Goal: Task Accomplishment & Management: Manage account settings

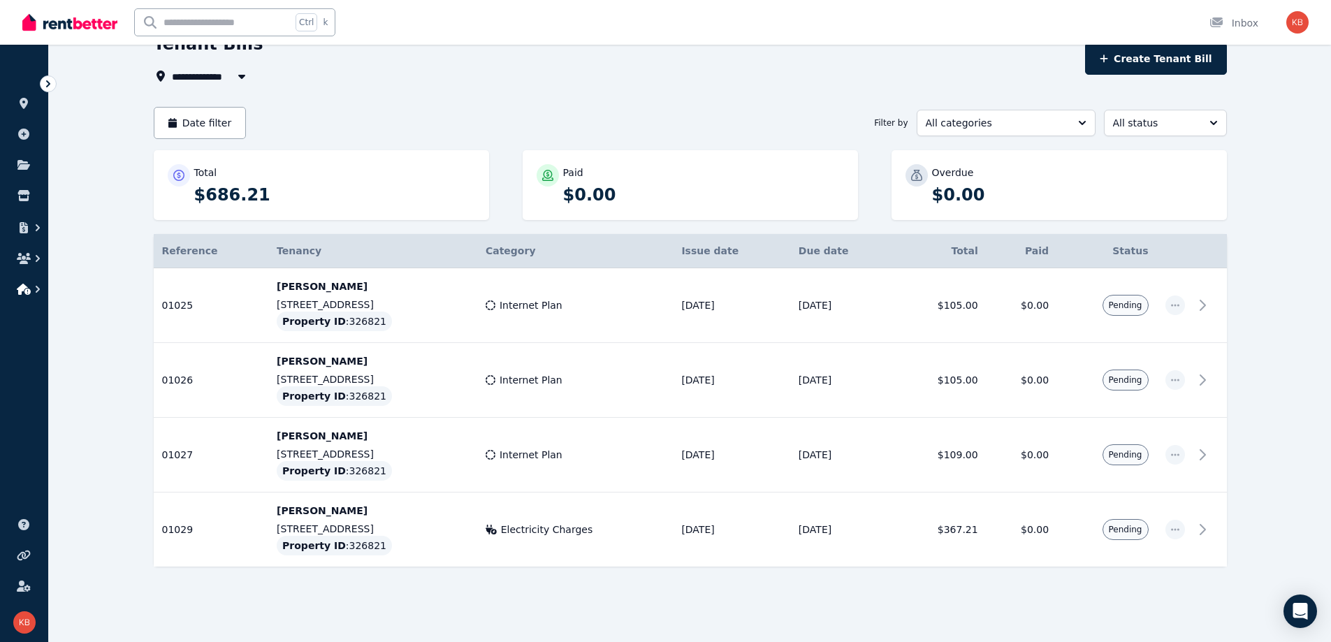
click at [37, 288] on icon "button" at bounding box center [38, 289] width 14 height 14
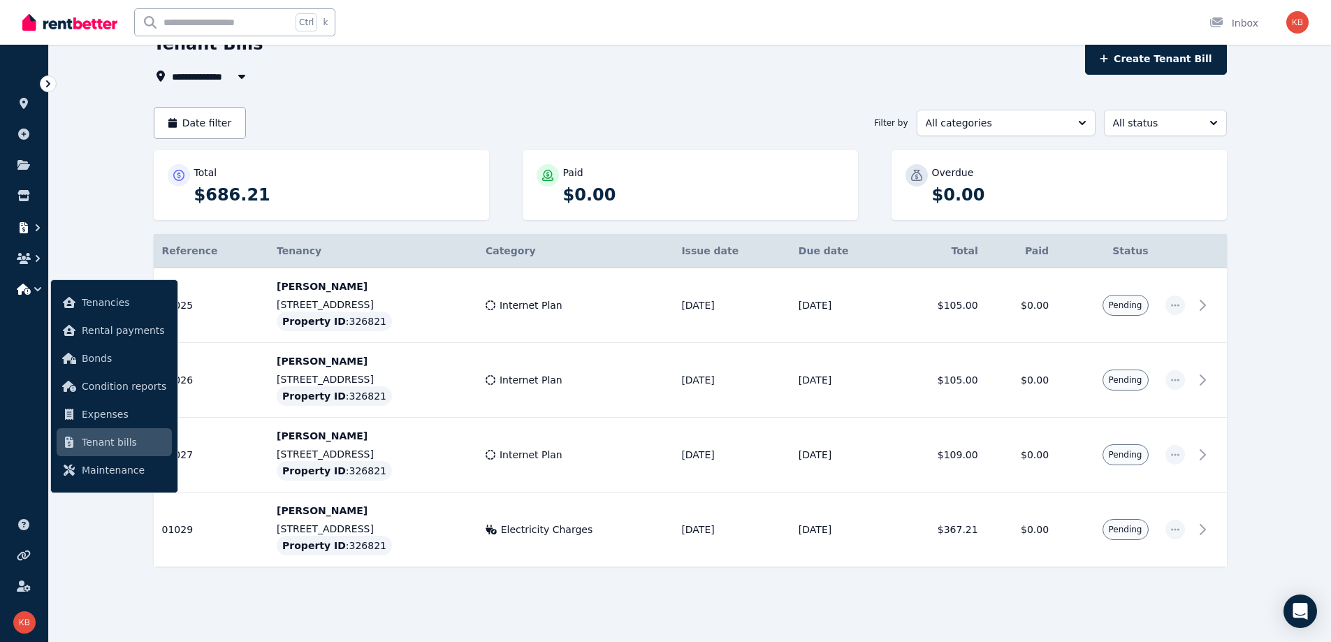
click at [40, 225] on icon "button" at bounding box center [38, 228] width 14 height 14
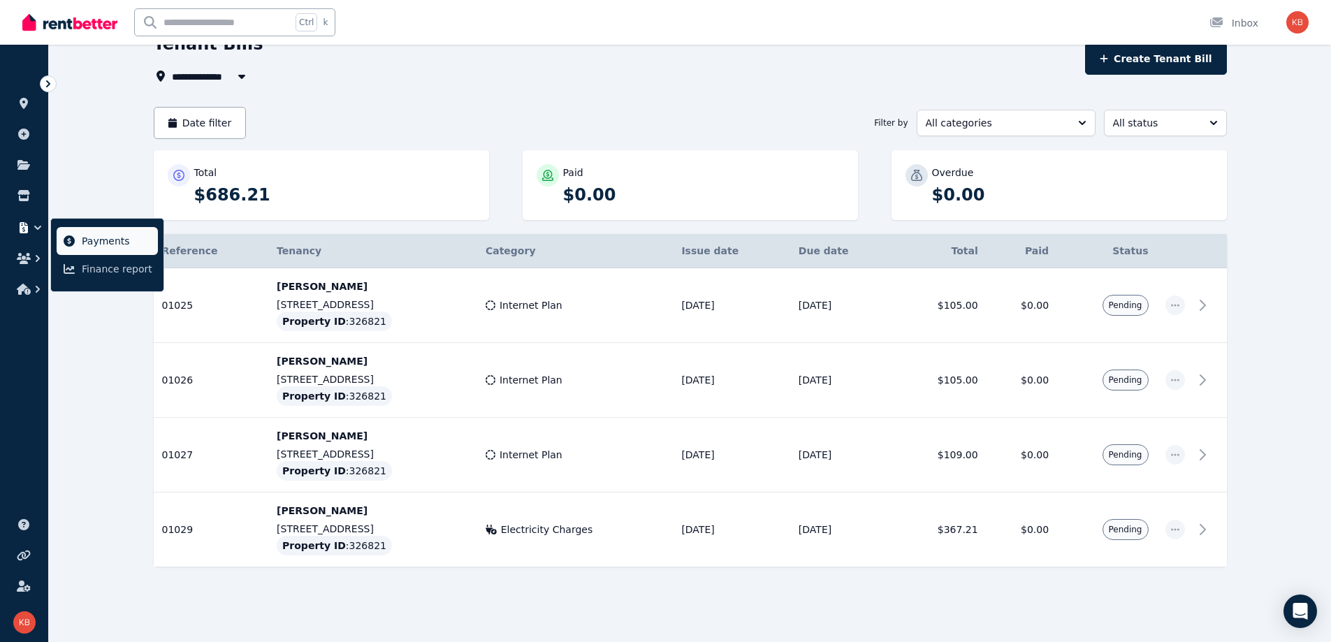
click at [100, 249] on span "Payments" at bounding box center [117, 241] width 71 height 17
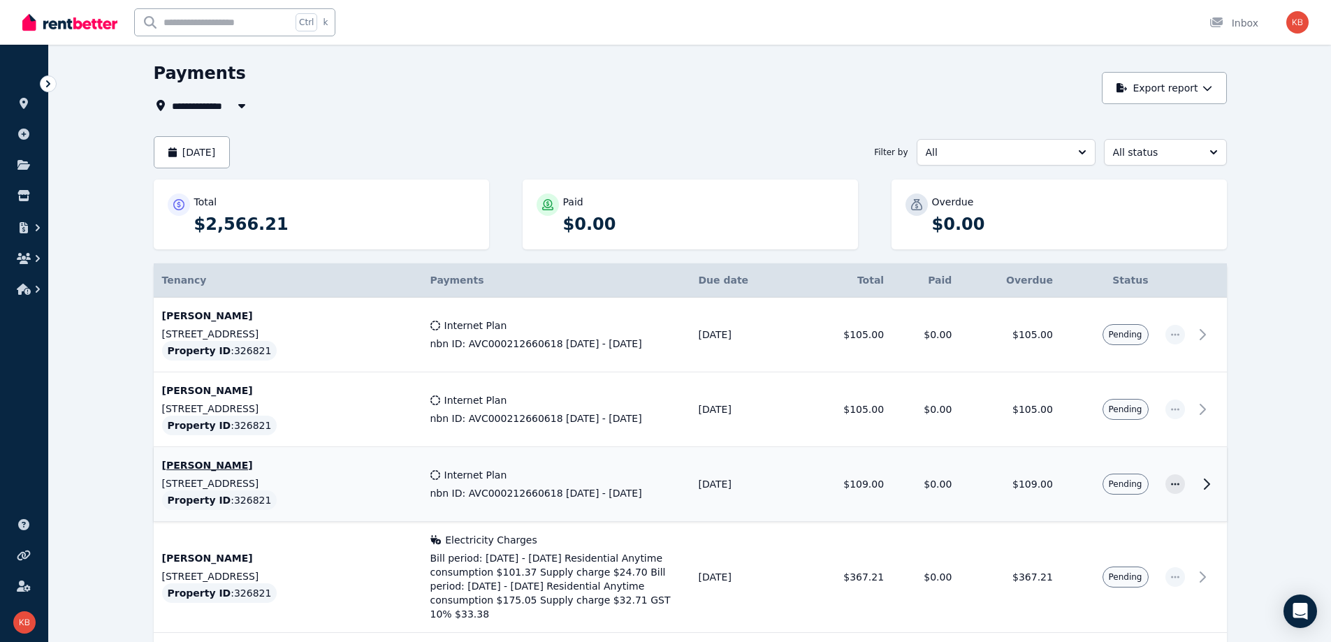
scroll to position [170, 0]
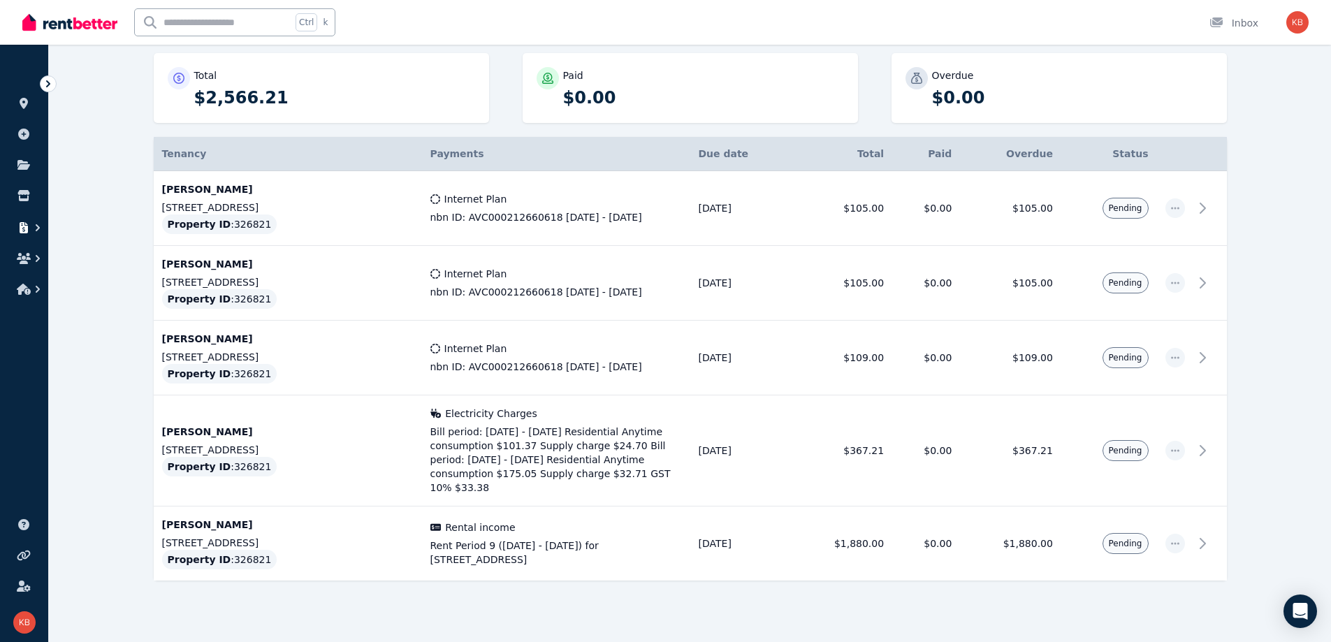
click at [34, 225] on icon "button" at bounding box center [38, 228] width 14 height 14
click at [83, 234] on span "Payments" at bounding box center [117, 241] width 71 height 17
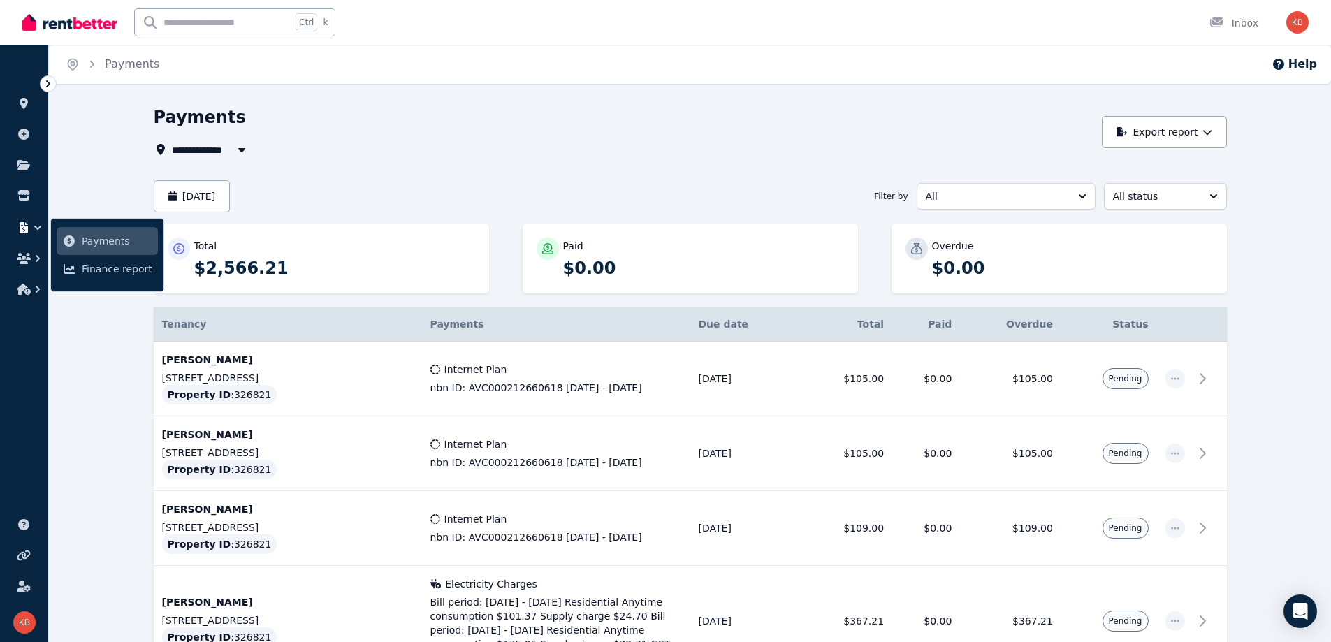
click at [46, 85] on icon at bounding box center [48, 84] width 14 height 14
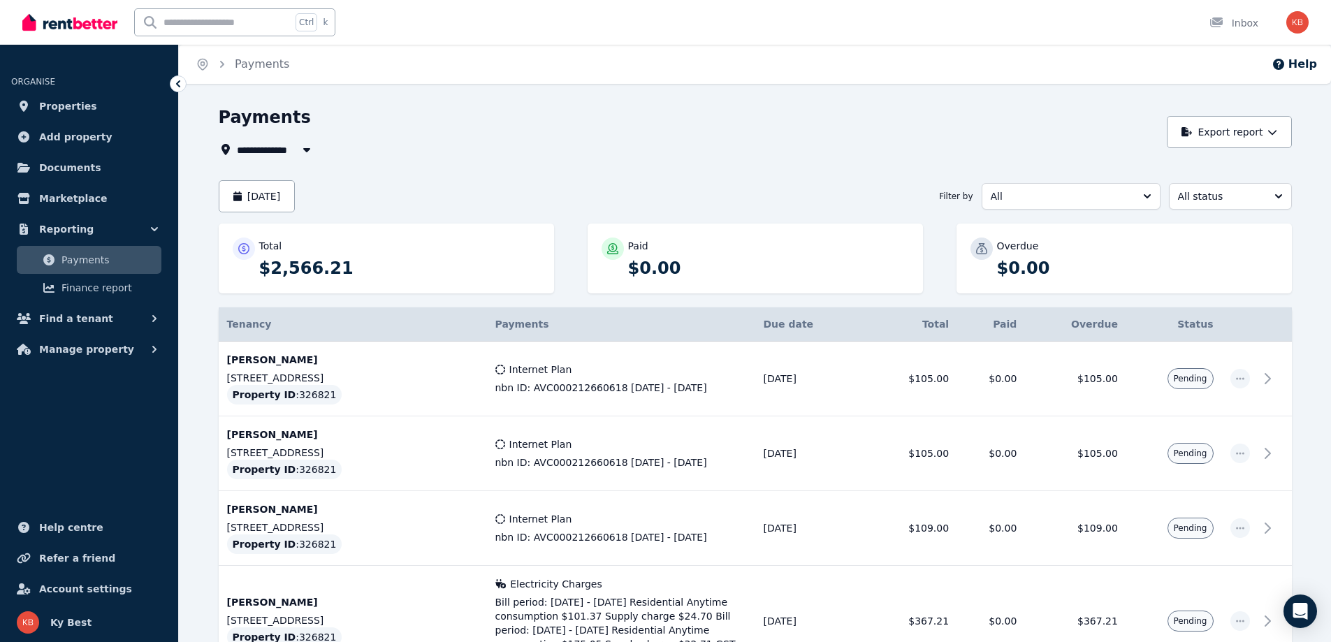
click at [83, 263] on span "Payments" at bounding box center [108, 259] width 94 height 17
click at [280, 192] on button "[DATE]" at bounding box center [257, 196] width 77 height 32
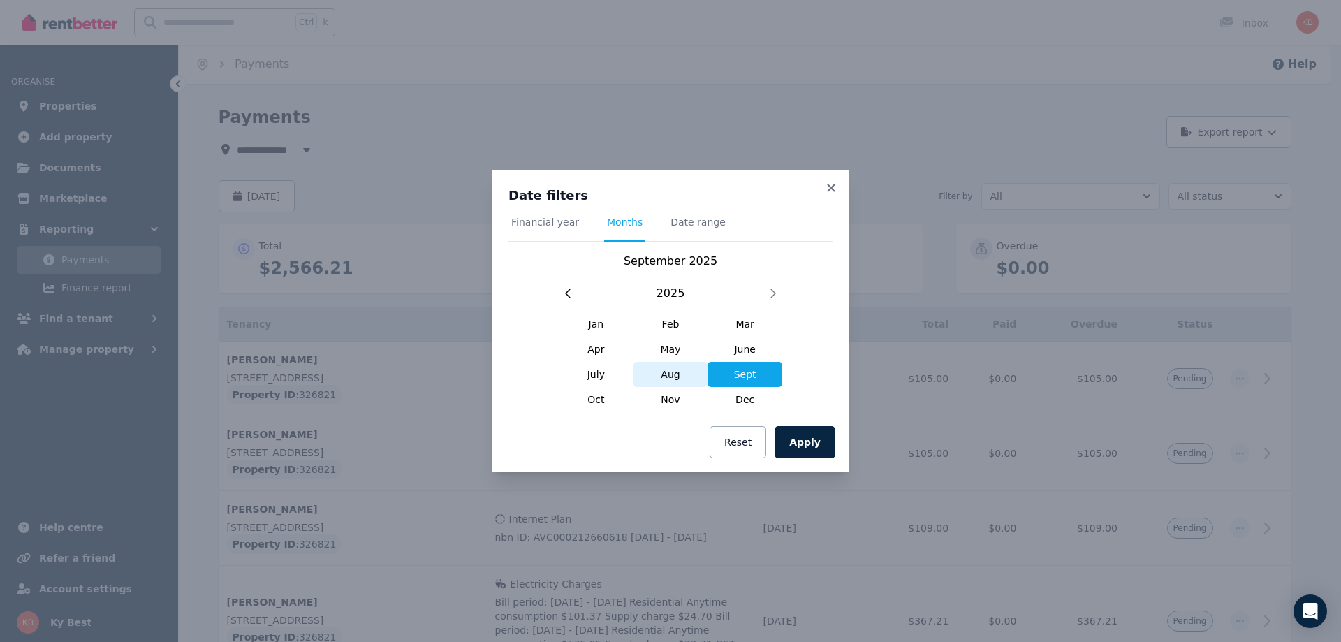
click at [673, 369] on span "Aug" at bounding box center [671, 374] width 75 height 25
click at [801, 441] on button "Apply" at bounding box center [805, 442] width 61 height 32
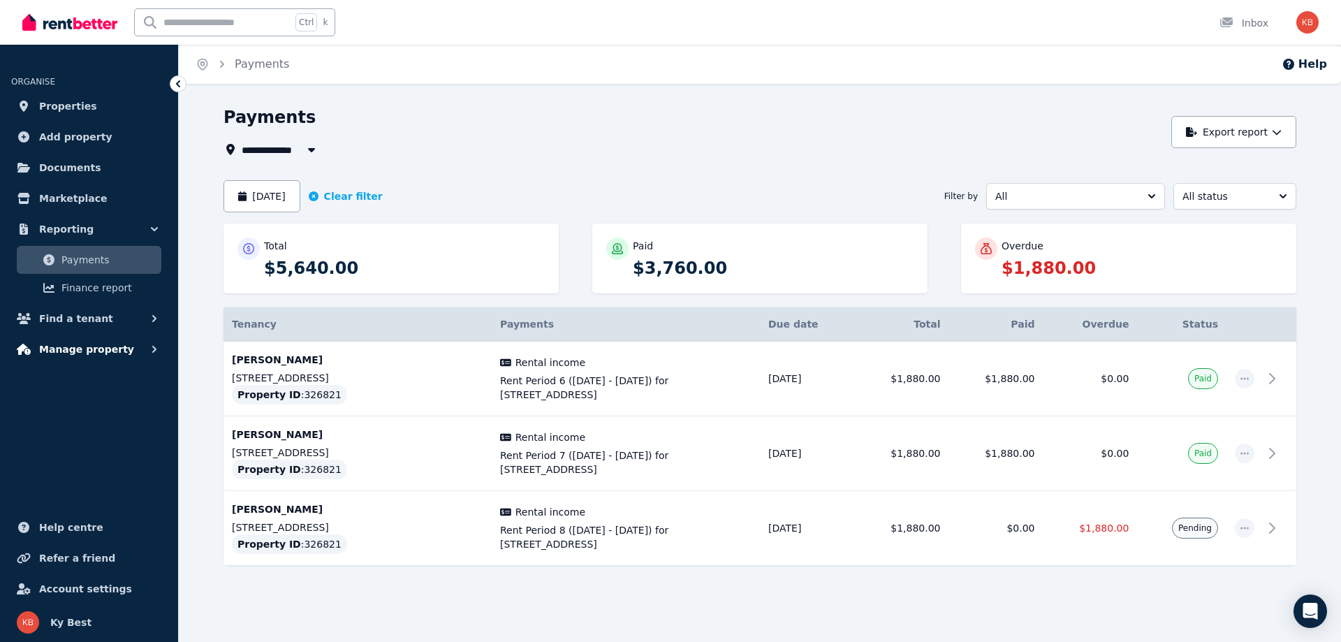
click at [96, 342] on span "Manage property" at bounding box center [86, 349] width 95 height 17
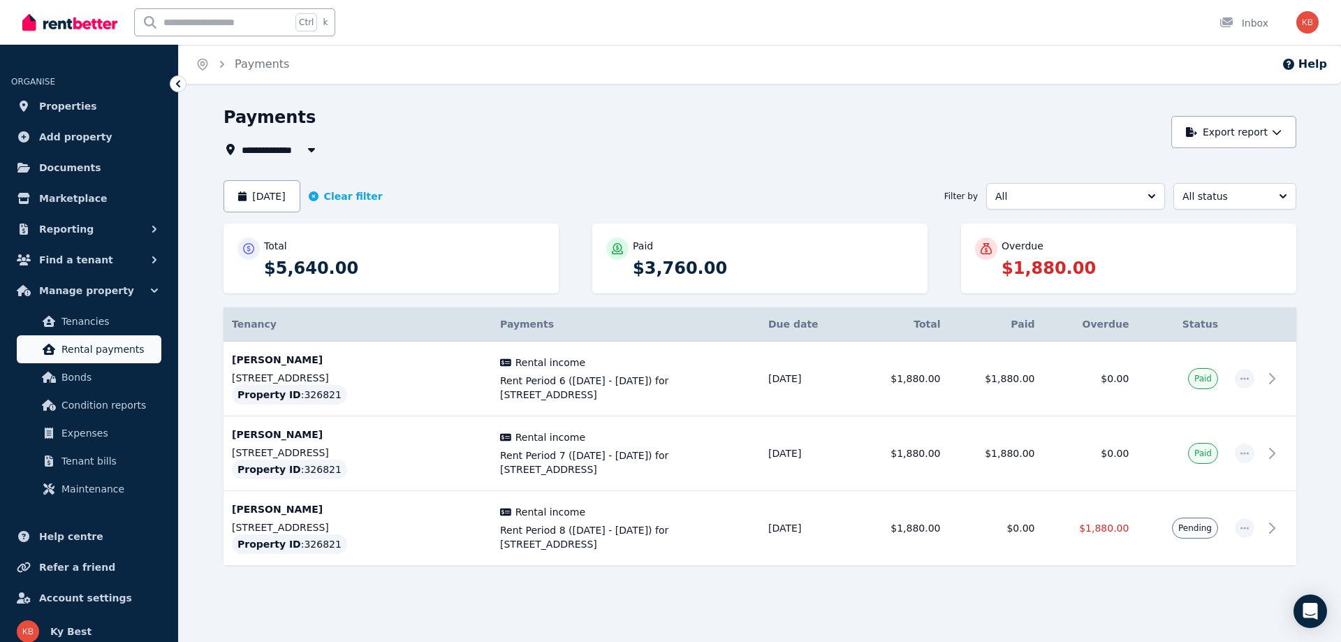
click at [85, 351] on span "Rental payments" at bounding box center [108, 349] width 94 height 17
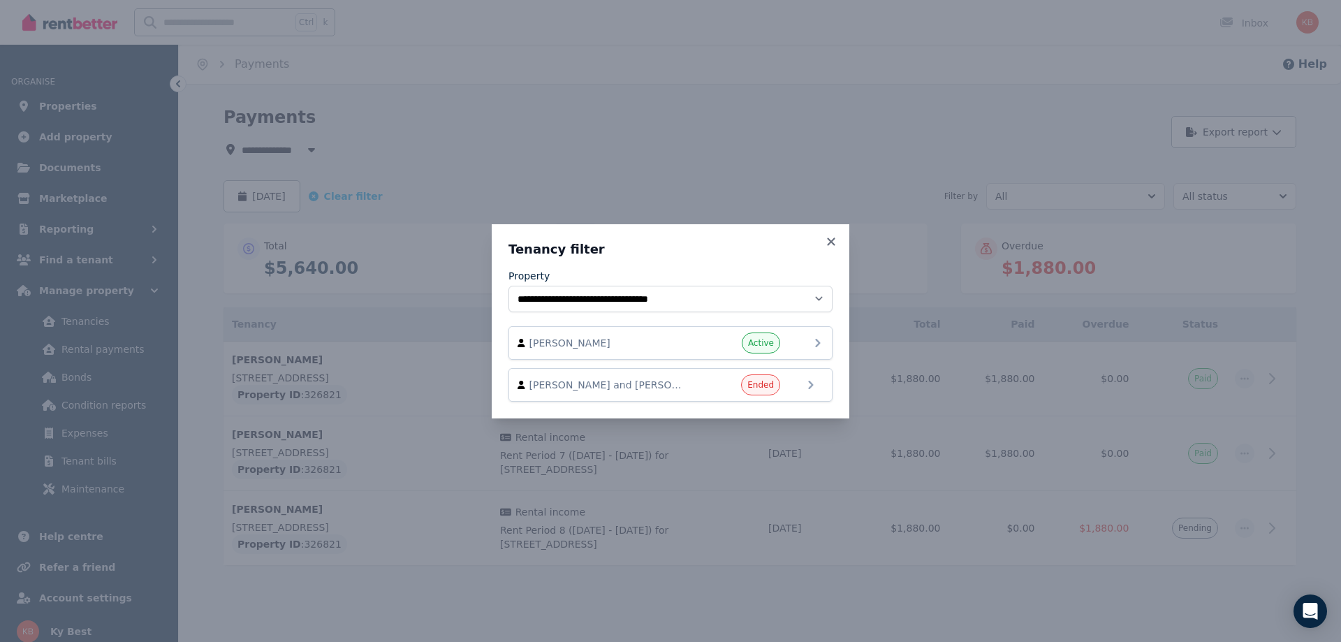
click at [583, 342] on span "[PERSON_NAME]" at bounding box center [608, 343] width 159 height 14
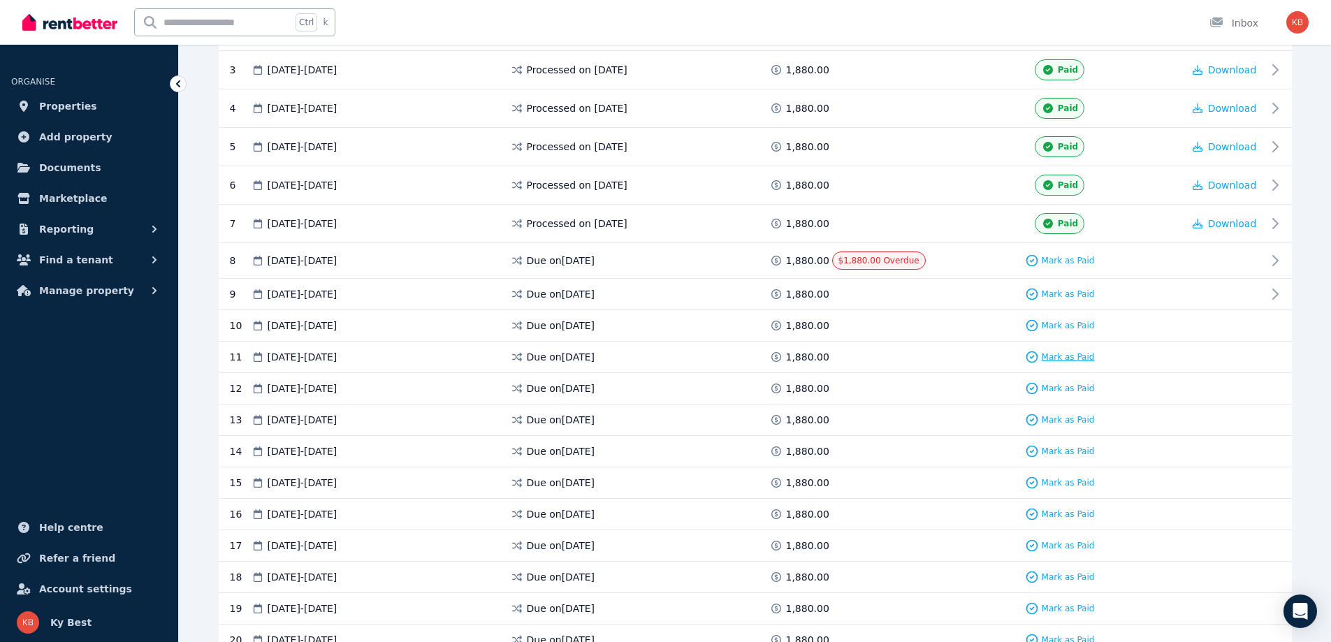
scroll to position [419, 0]
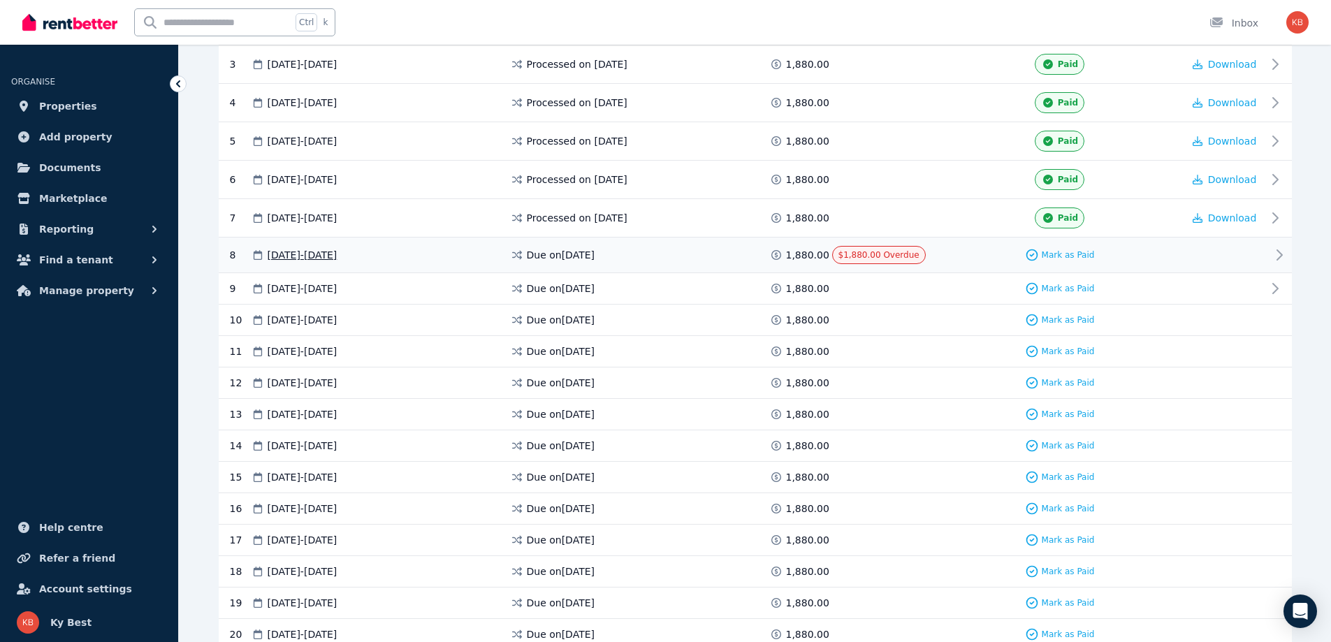
click at [1266, 251] on div "8 [DATE] - [DATE] Due on [DATE] 1,880.00 $1,880.00 Overdue Mark as Paid" at bounding box center [755, 255] width 1073 height 36
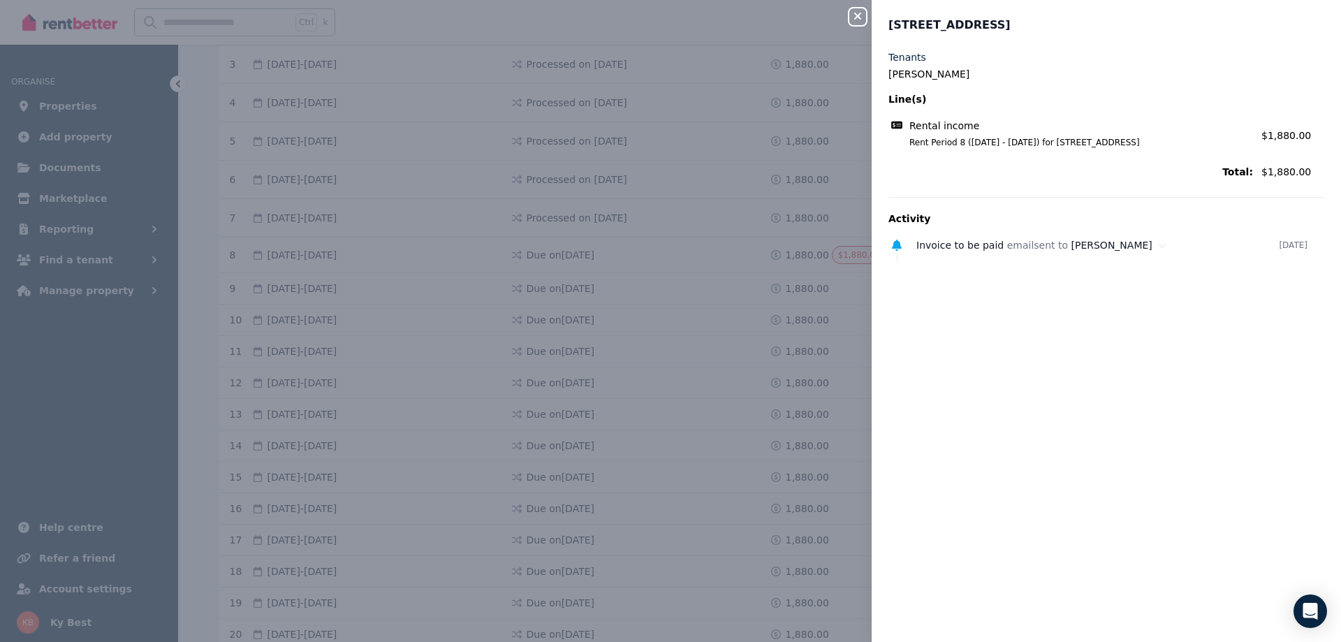
click at [856, 20] on icon "button" at bounding box center [857, 16] width 7 height 7
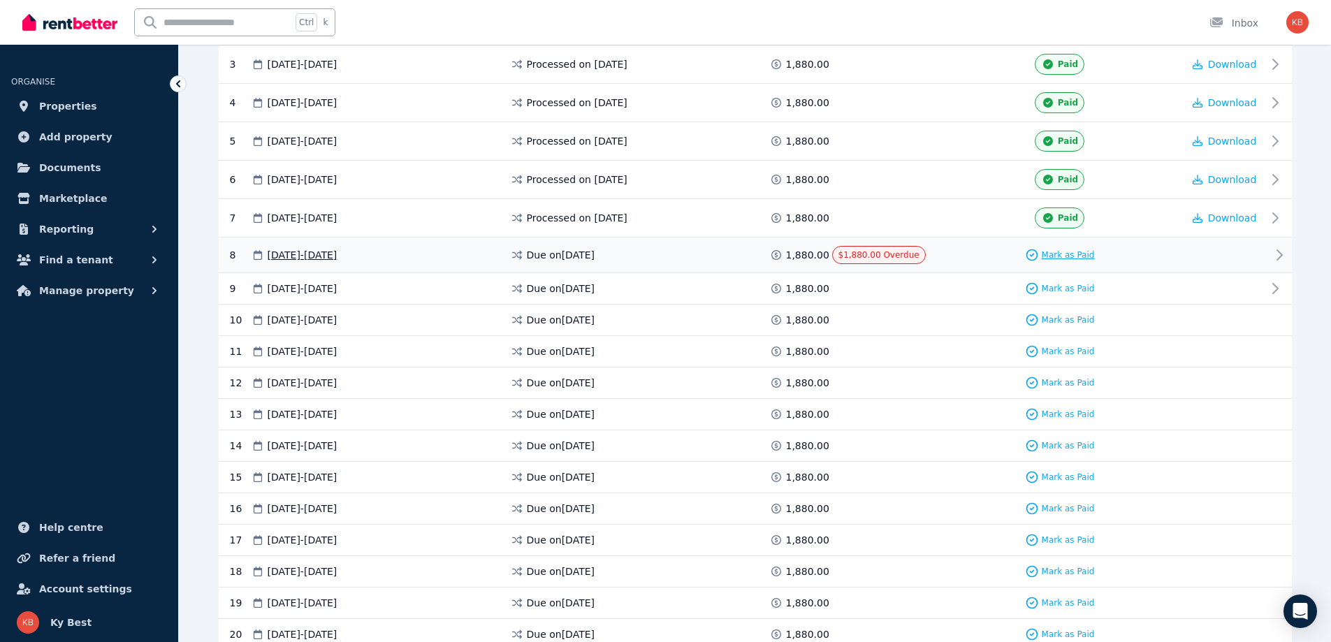
click at [1056, 254] on span "Mark as Paid" at bounding box center [1067, 254] width 53 height 11
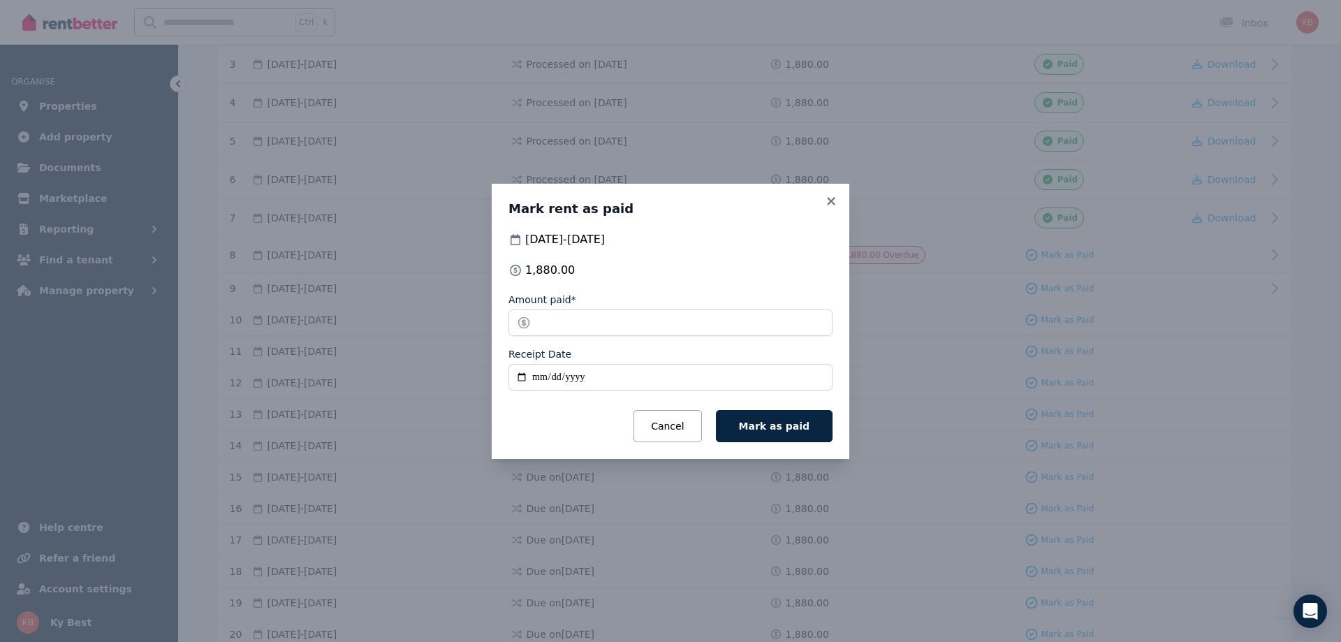
click at [534, 374] on input "Receipt Date" at bounding box center [670, 377] width 324 height 27
click at [534, 382] on input "Receipt Date" at bounding box center [670, 377] width 324 height 27
type input "**********"
click at [760, 420] on span "Mark as paid" at bounding box center [774, 425] width 71 height 11
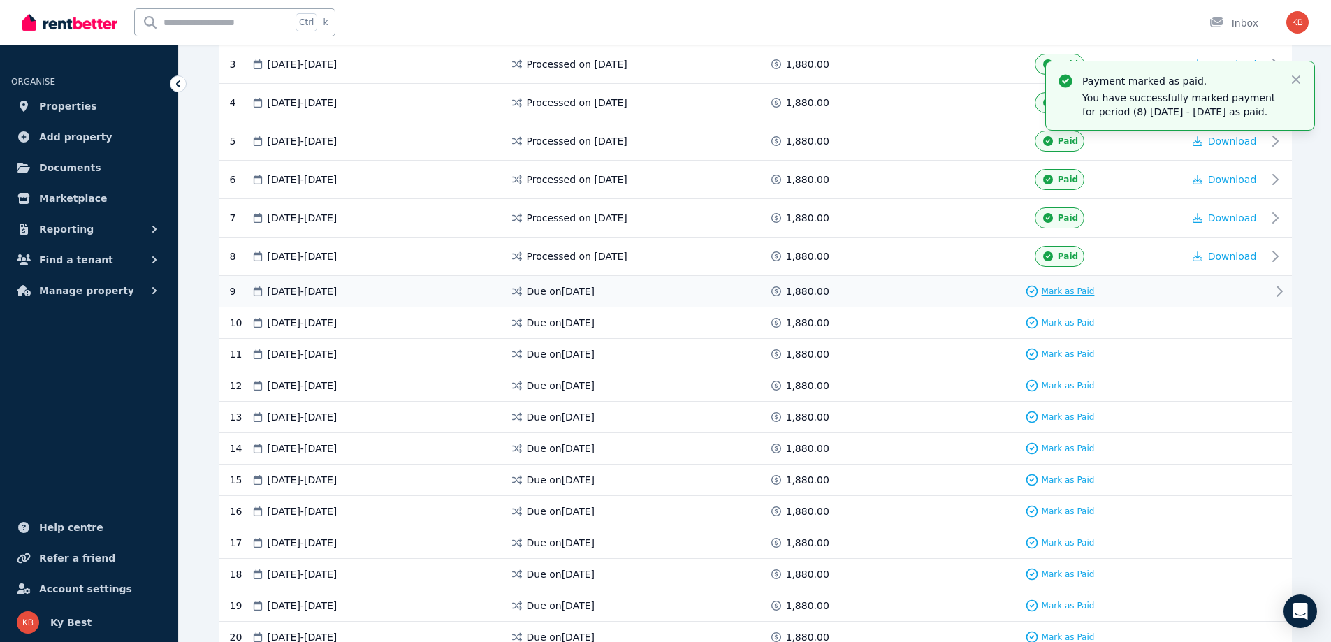
click at [1070, 291] on span "Mark as Paid" at bounding box center [1067, 291] width 53 height 11
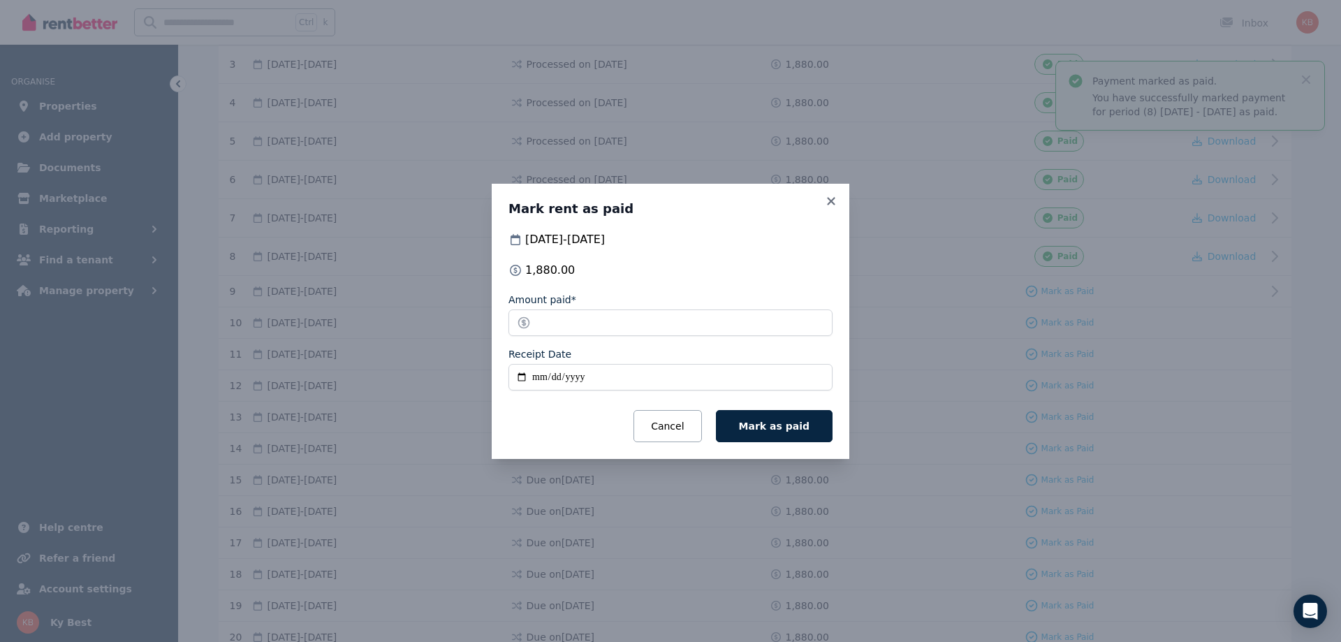
click at [532, 372] on input "Receipt Date" at bounding box center [670, 377] width 324 height 27
type input "**********"
click at [621, 392] on fieldset "**********" at bounding box center [670, 344] width 324 height 103
click at [776, 426] on span "Mark as paid" at bounding box center [774, 425] width 71 height 11
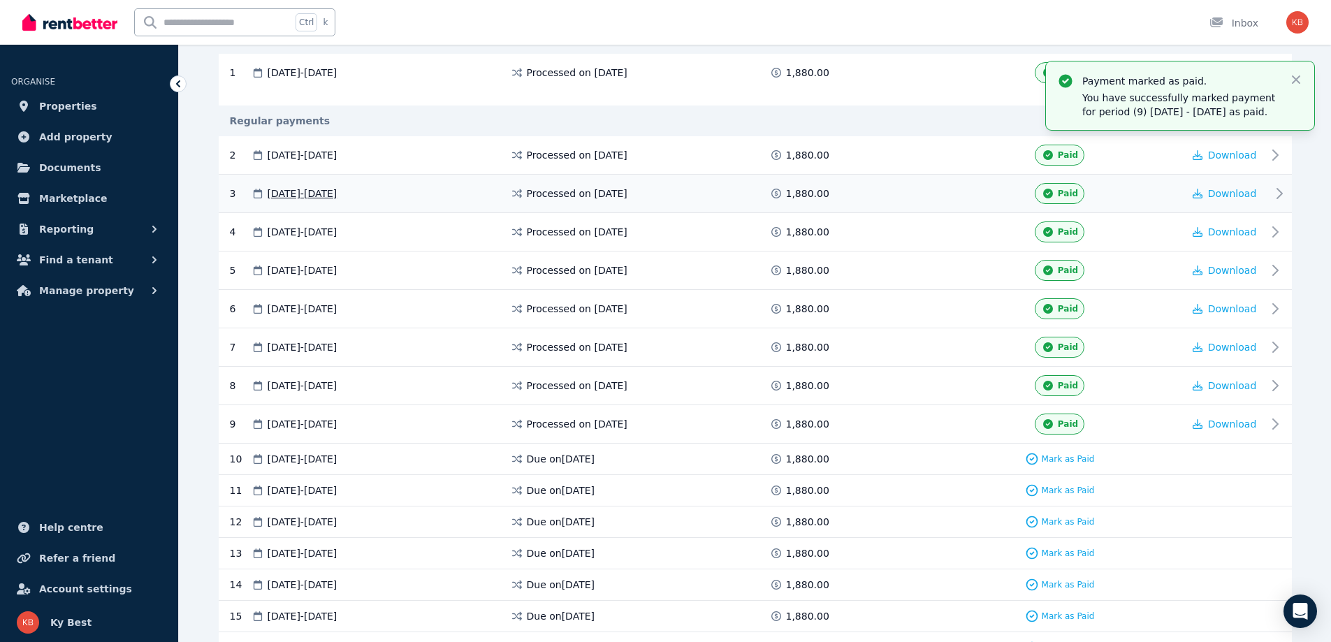
scroll to position [279, 0]
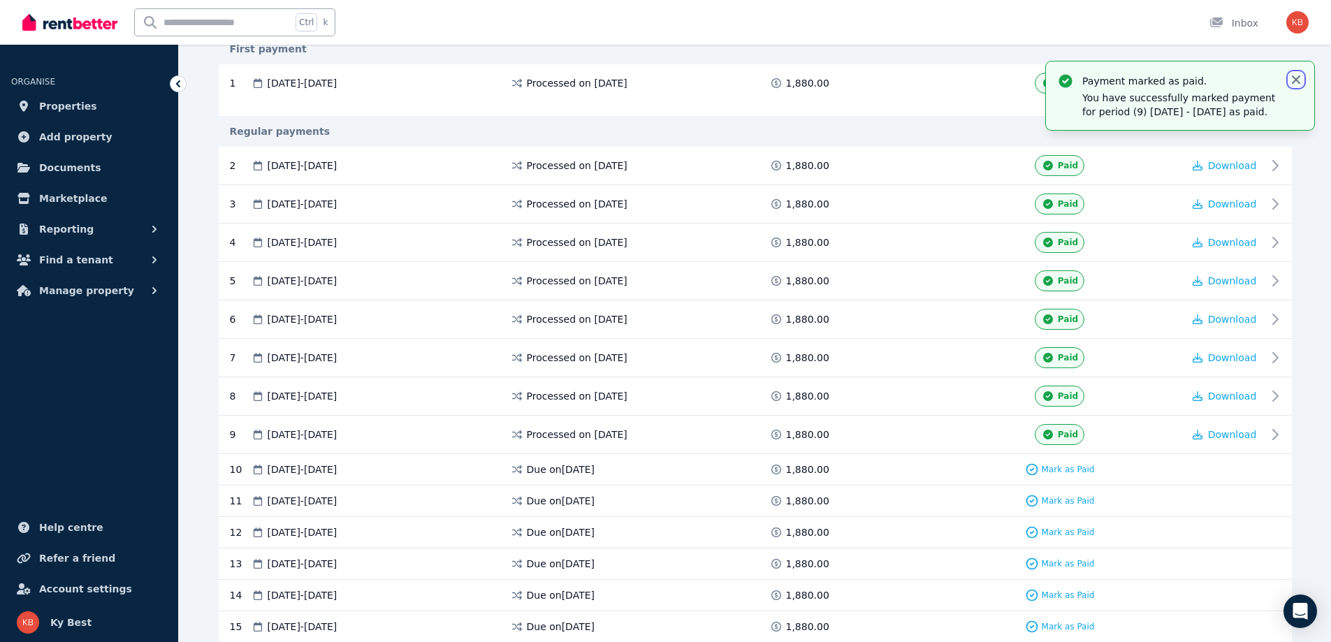
click at [1294, 80] on icon "button" at bounding box center [1296, 80] width 14 height 14
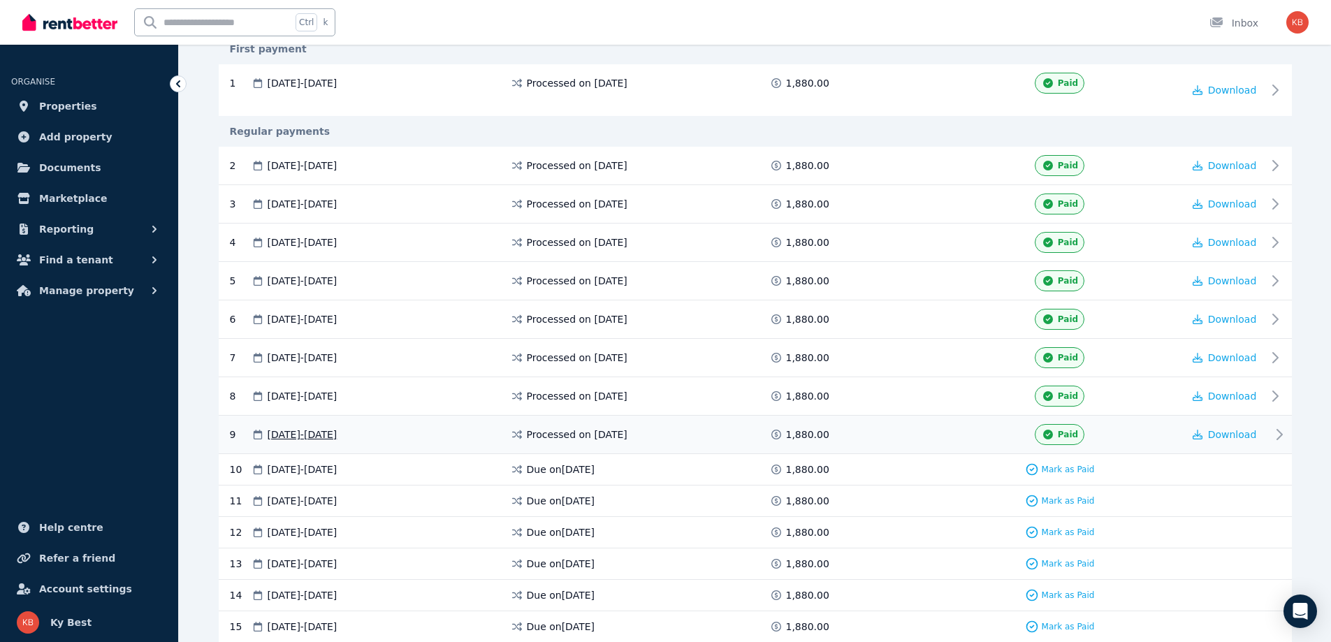
click at [1282, 434] on icon at bounding box center [1279, 435] width 5 height 10
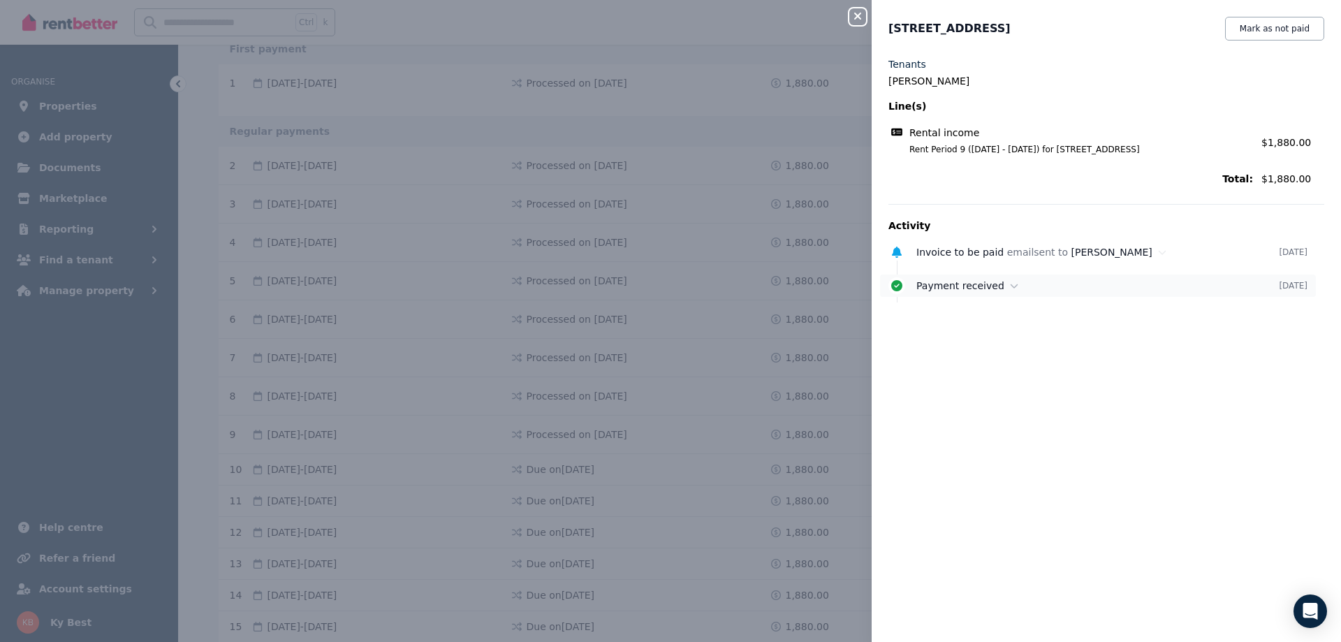
click at [997, 279] on div "Payment received" at bounding box center [1097, 286] width 363 height 14
click at [858, 16] on icon "button" at bounding box center [857, 16] width 7 height 7
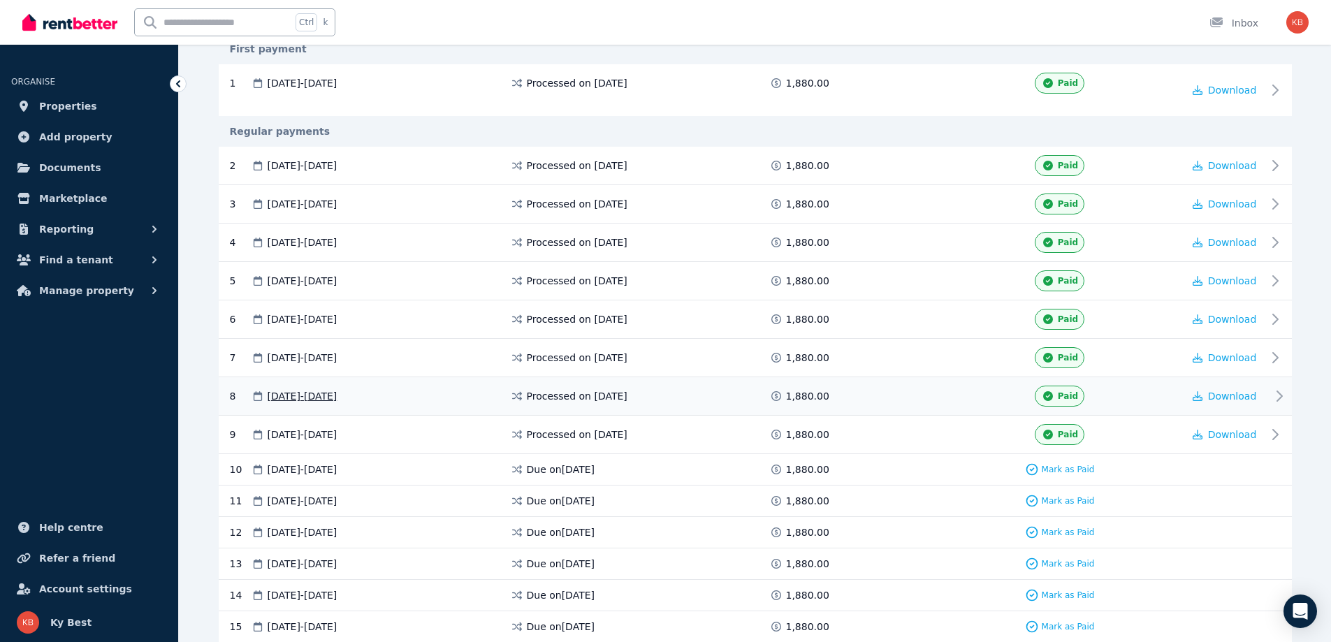
click at [1268, 391] on div "8 [DATE] - [DATE] Processed on [DATE] 1,880.00 Paid Download" at bounding box center [755, 396] width 1073 height 38
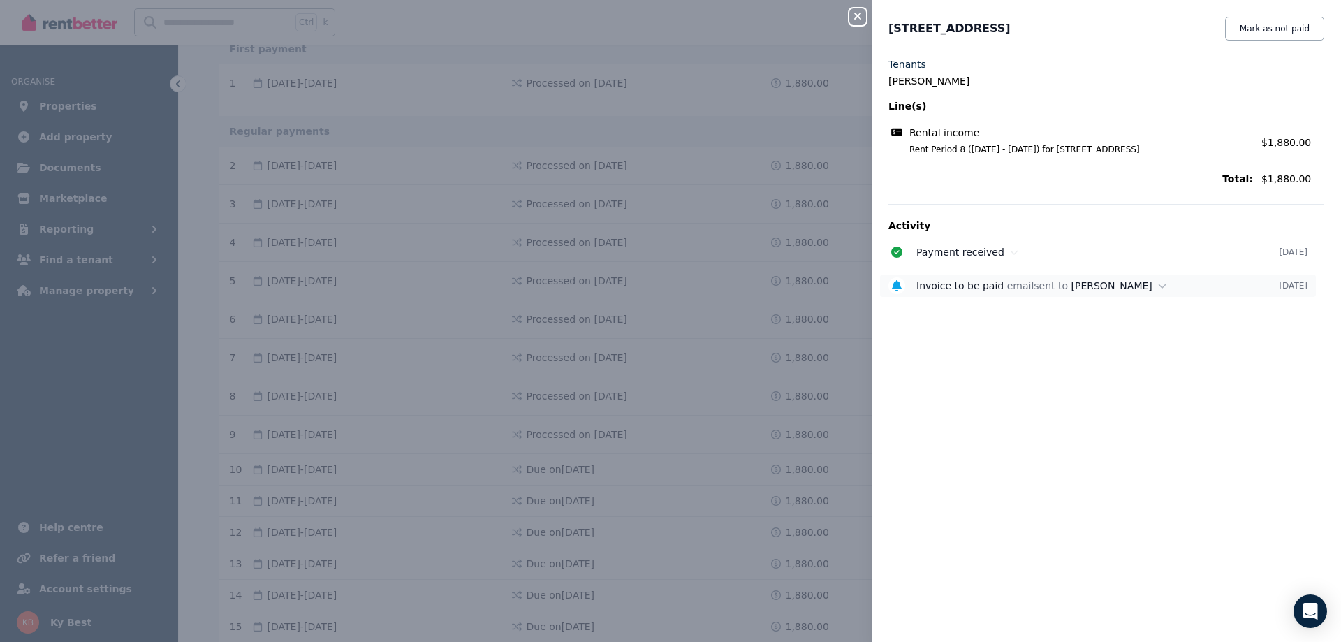
click at [1134, 283] on div "Invoice to be paid email sent to [PERSON_NAME]" at bounding box center [1097, 286] width 363 height 14
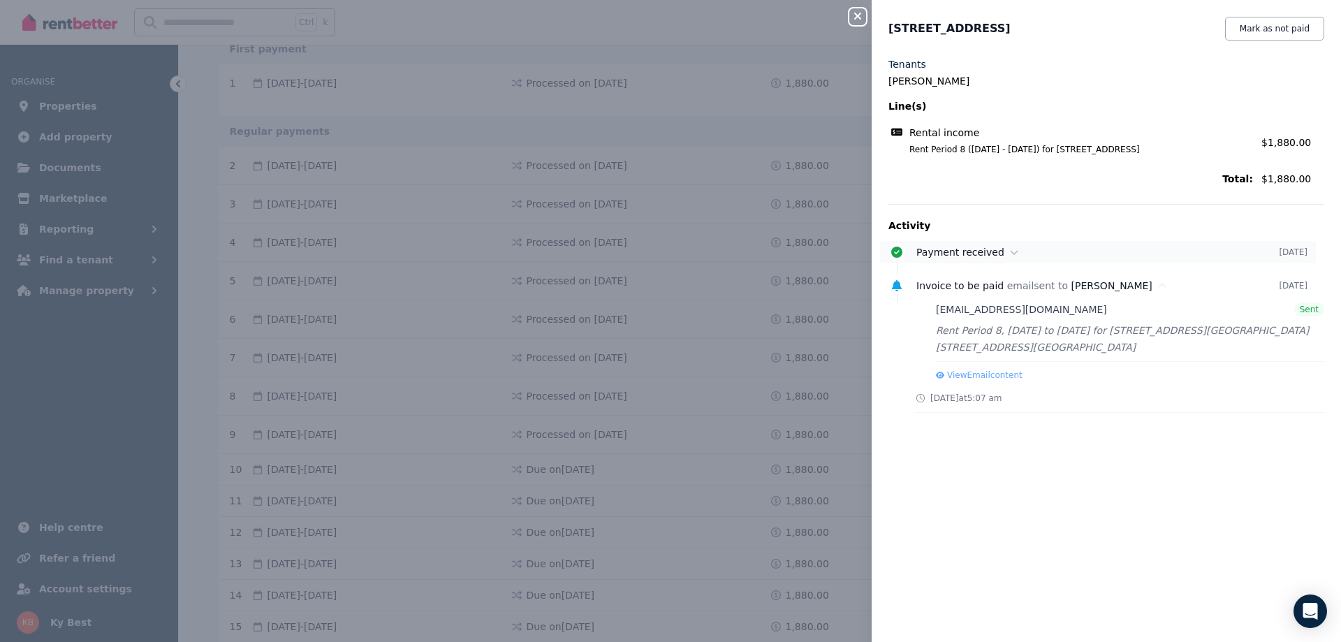
click at [980, 252] on span "Payment received" at bounding box center [960, 252] width 88 height 11
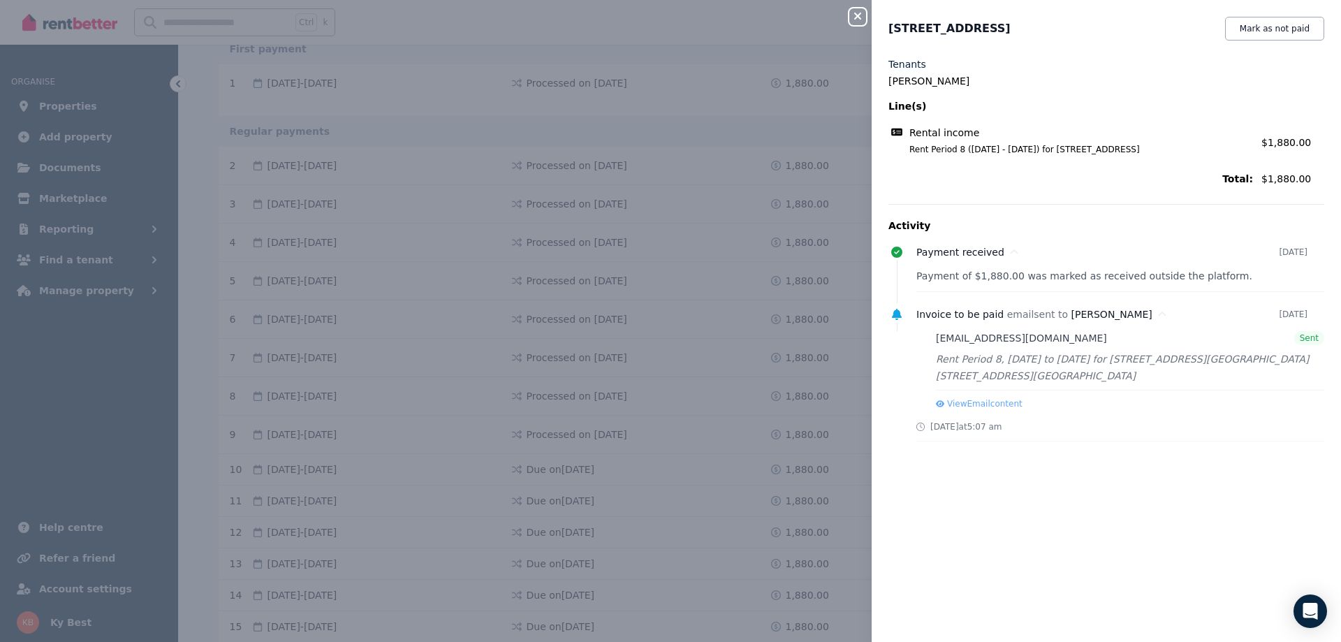
click at [861, 18] on icon "button" at bounding box center [857, 15] width 17 height 11
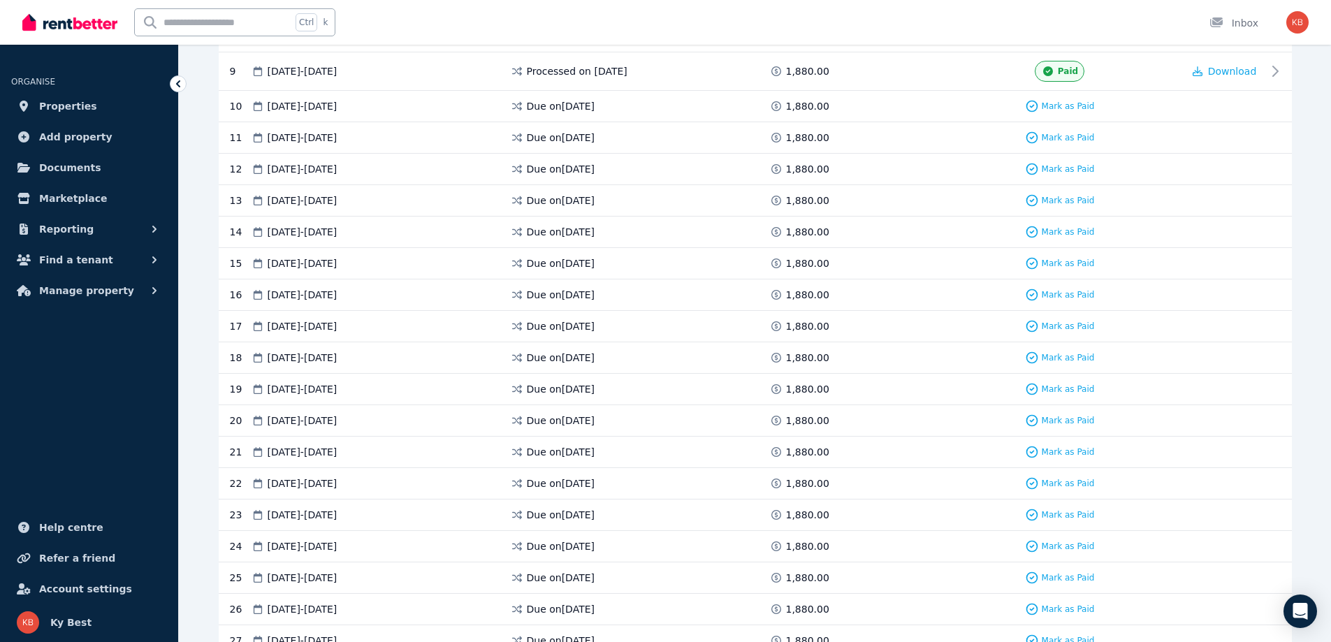
scroll to position [459, 0]
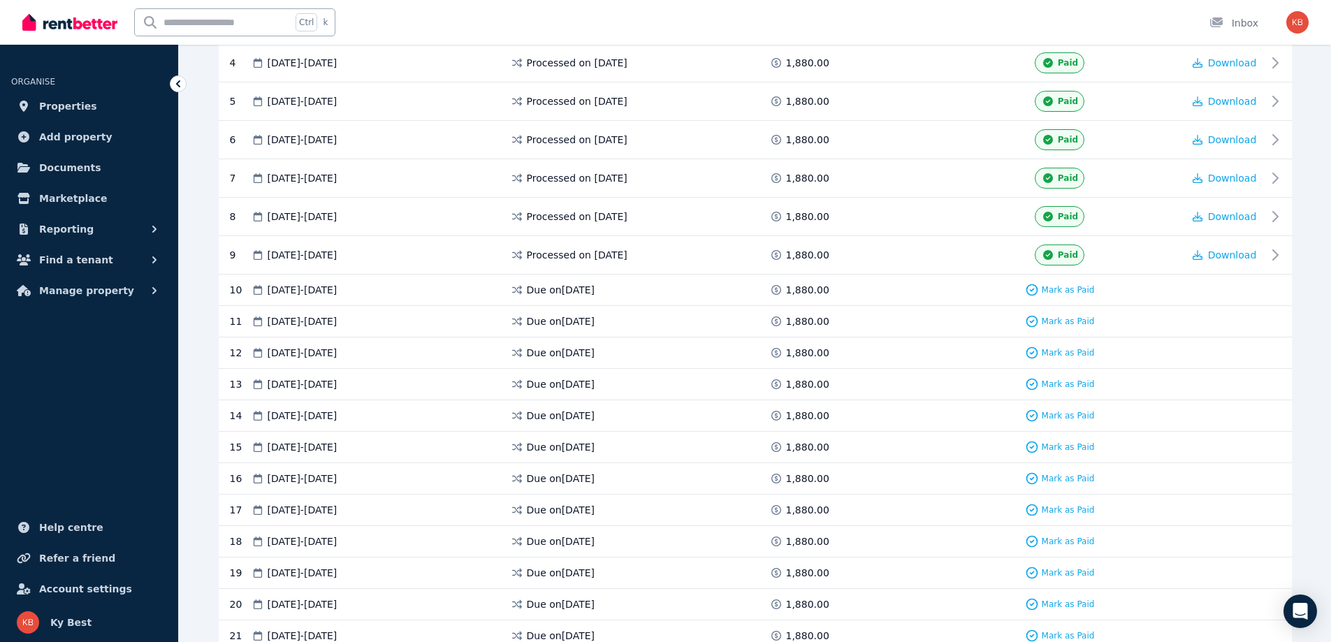
click at [775, 290] on icon at bounding box center [776, 290] width 14 height 10
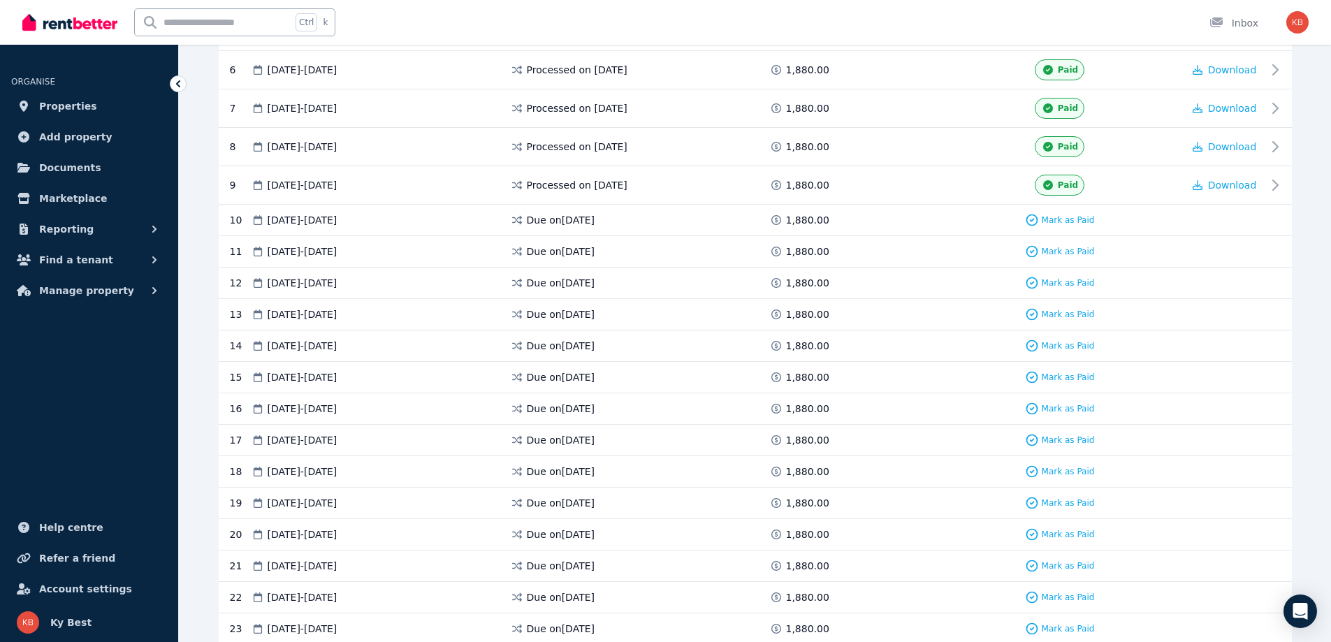
click at [777, 253] on icon at bounding box center [776, 252] width 14 height 10
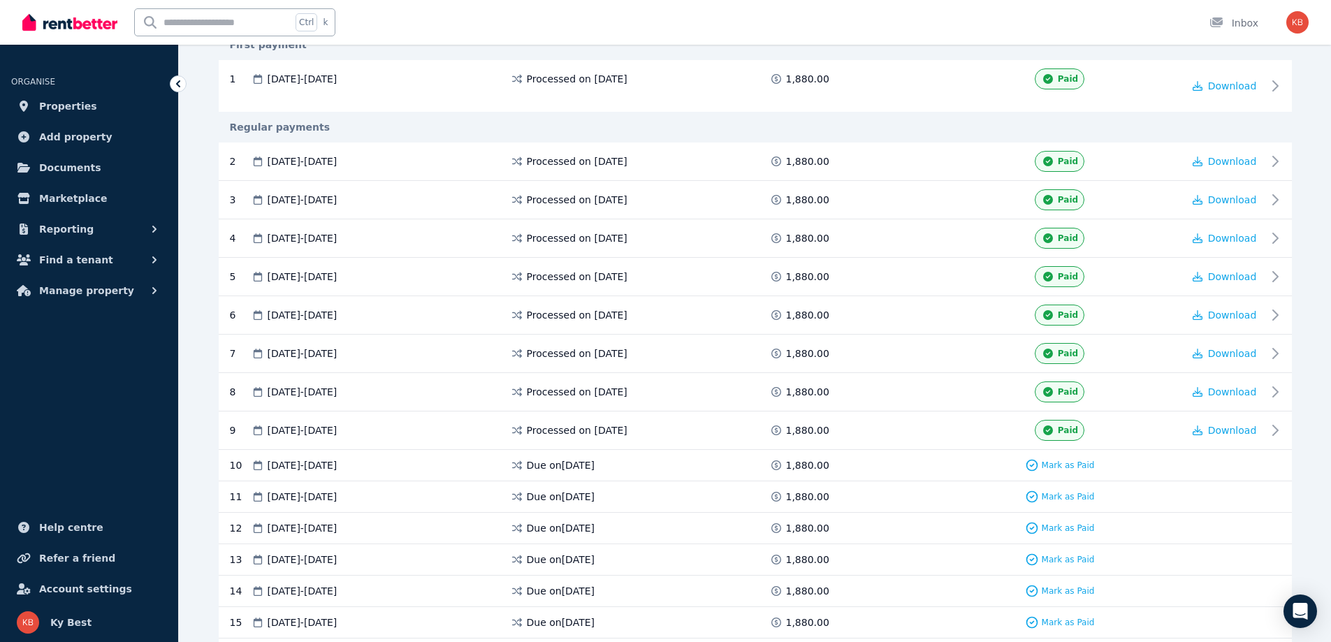
scroll to position [180, 0]
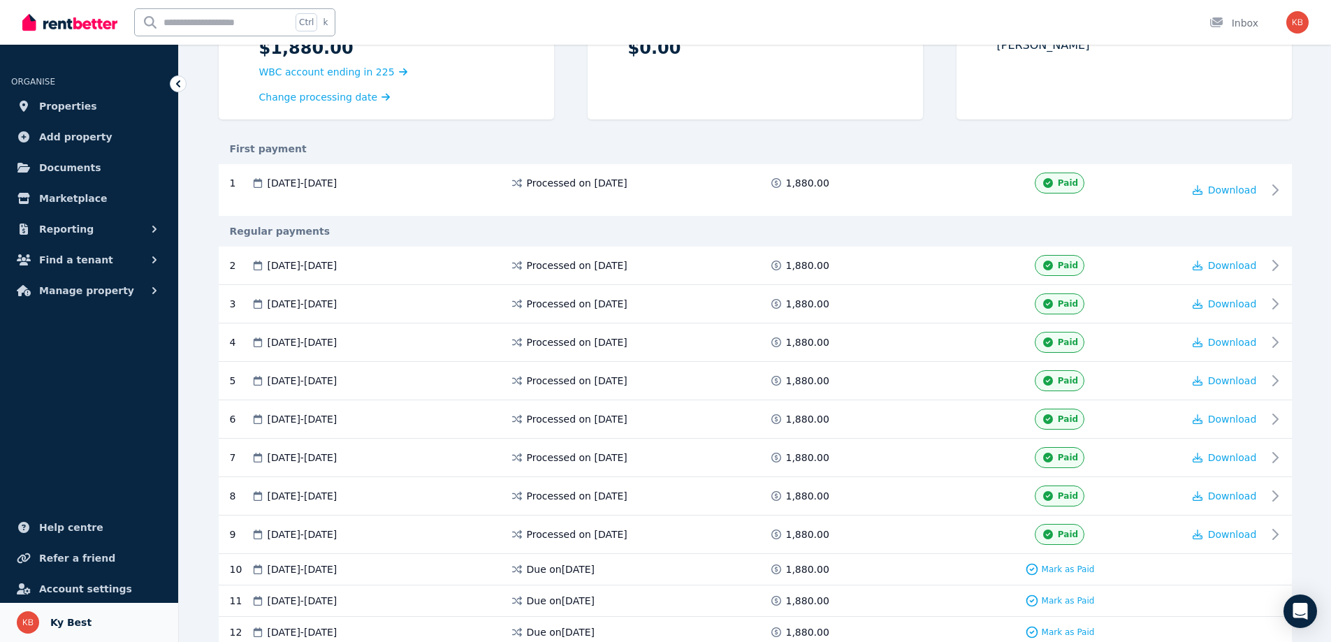
click at [72, 627] on span "Ky Best" at bounding box center [70, 622] width 41 height 17
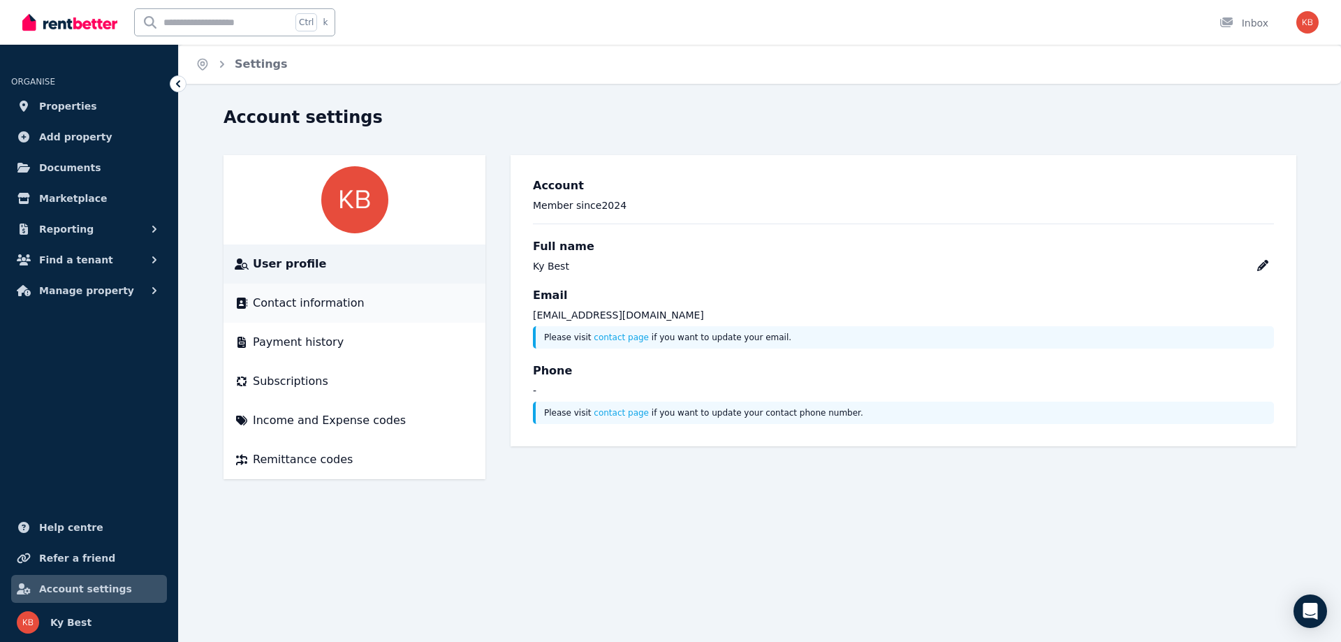
click at [288, 305] on span "Contact information" at bounding box center [309, 303] width 112 height 17
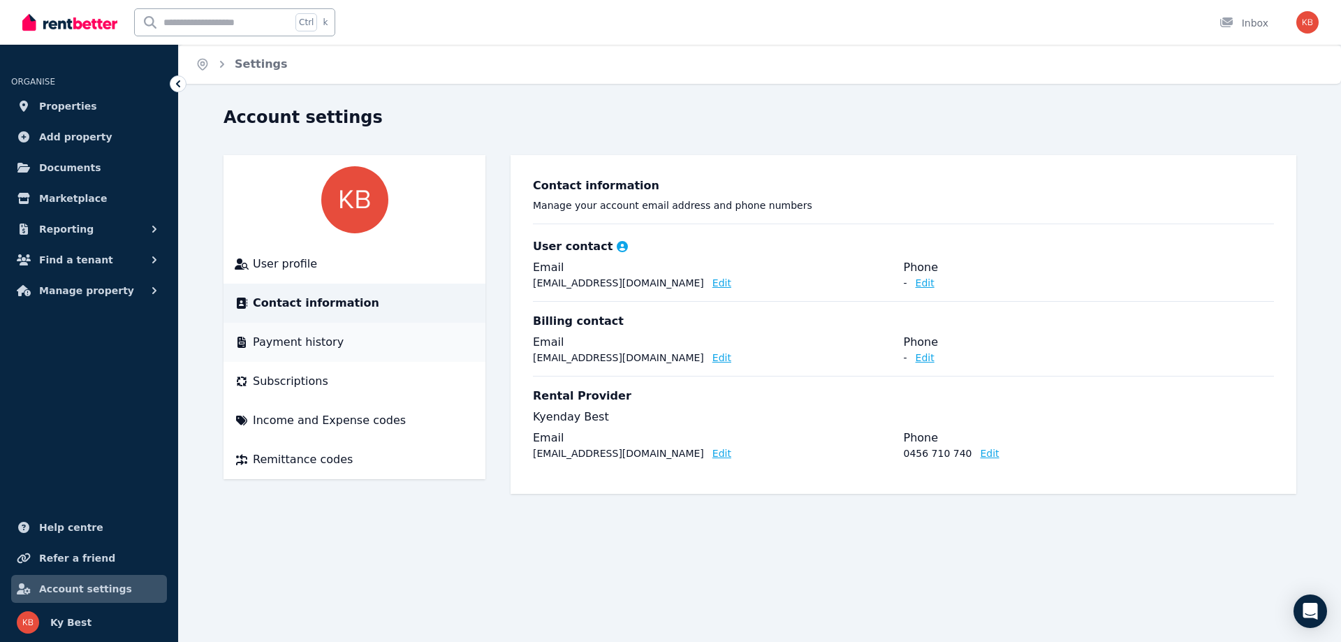
click at [275, 344] on span "Payment history" at bounding box center [298, 342] width 91 height 17
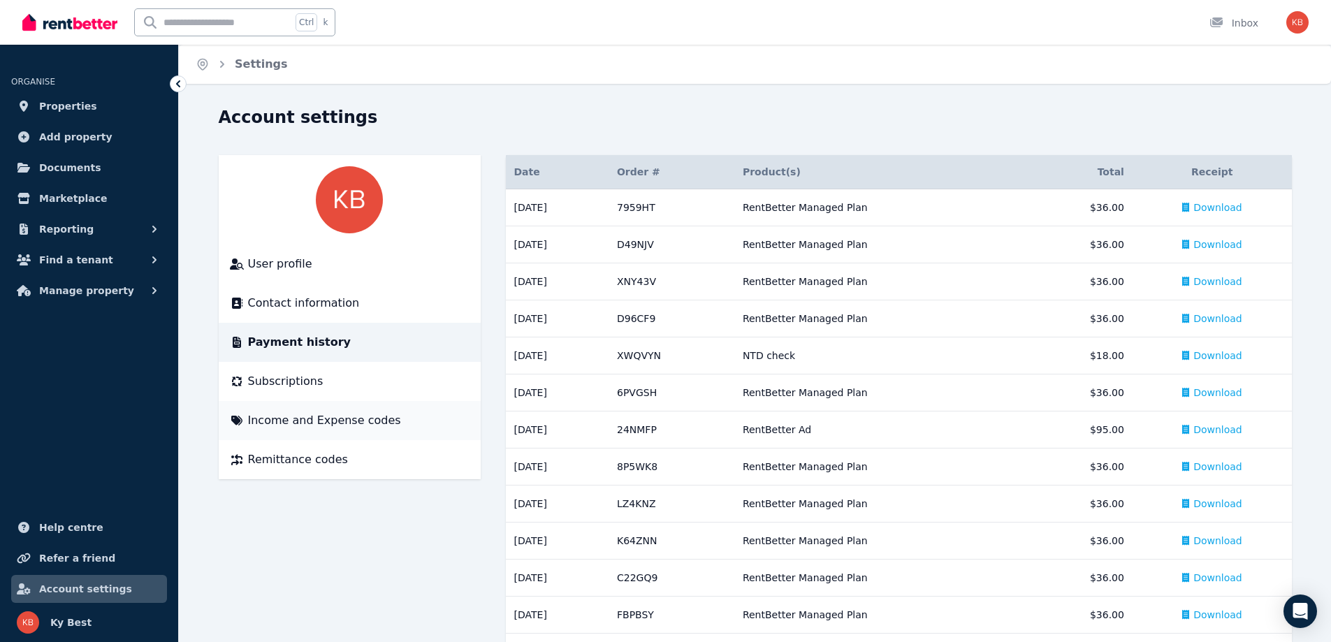
click at [314, 421] on span "Income and Expense codes" at bounding box center [324, 420] width 153 height 17
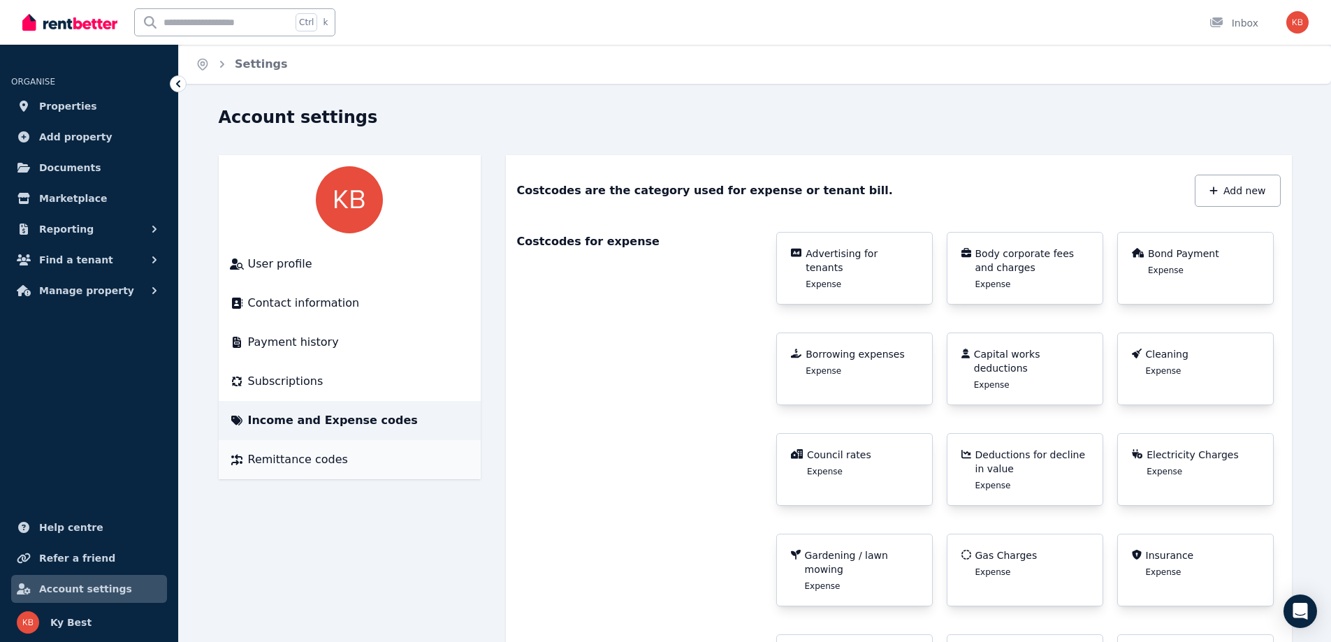
click at [322, 465] on span "Remittance codes" at bounding box center [298, 459] width 100 height 17
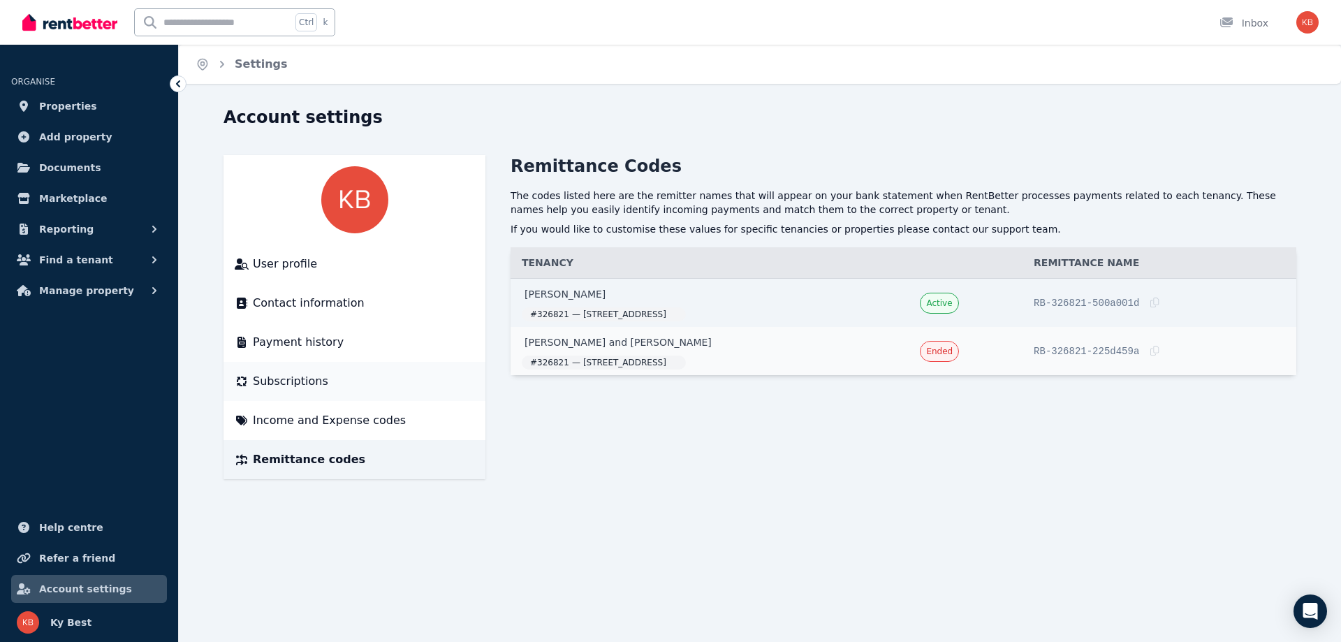
click at [283, 383] on span "Subscriptions" at bounding box center [290, 381] width 75 height 17
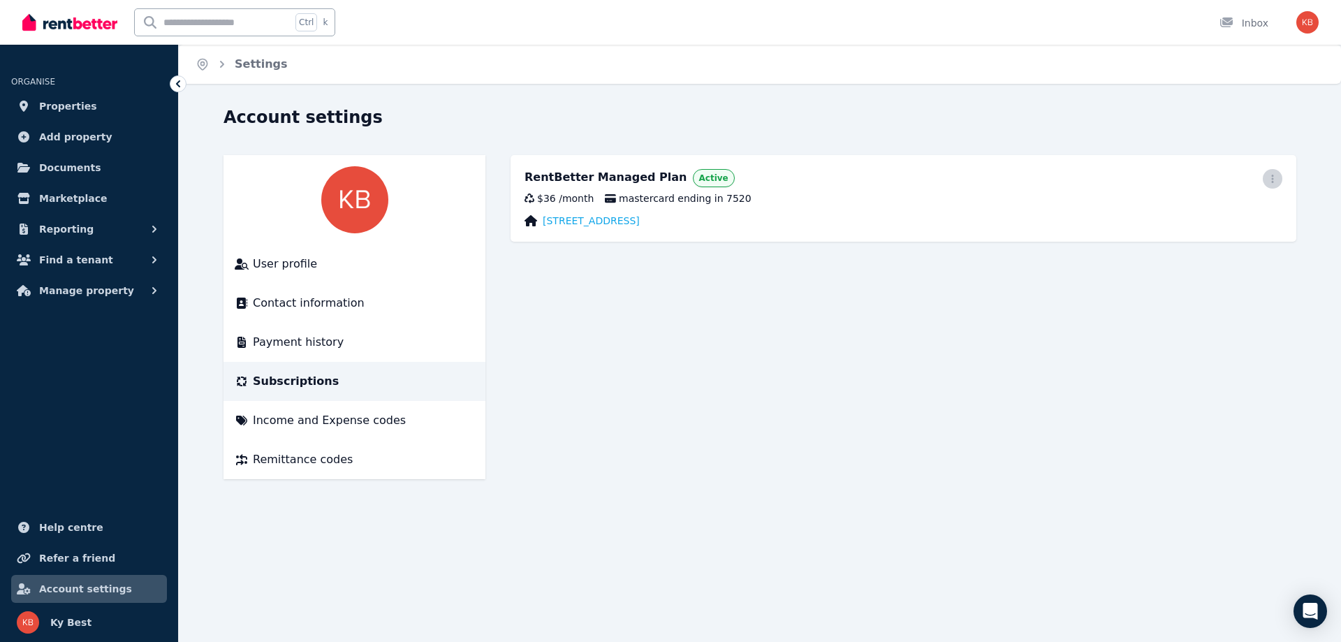
click at [1273, 181] on icon "button" at bounding box center [1272, 179] width 11 height 10
click at [1014, 131] on div "Account settings" at bounding box center [756, 119] width 1064 height 27
click at [275, 296] on span "Contact information" at bounding box center [309, 303] width 112 height 17
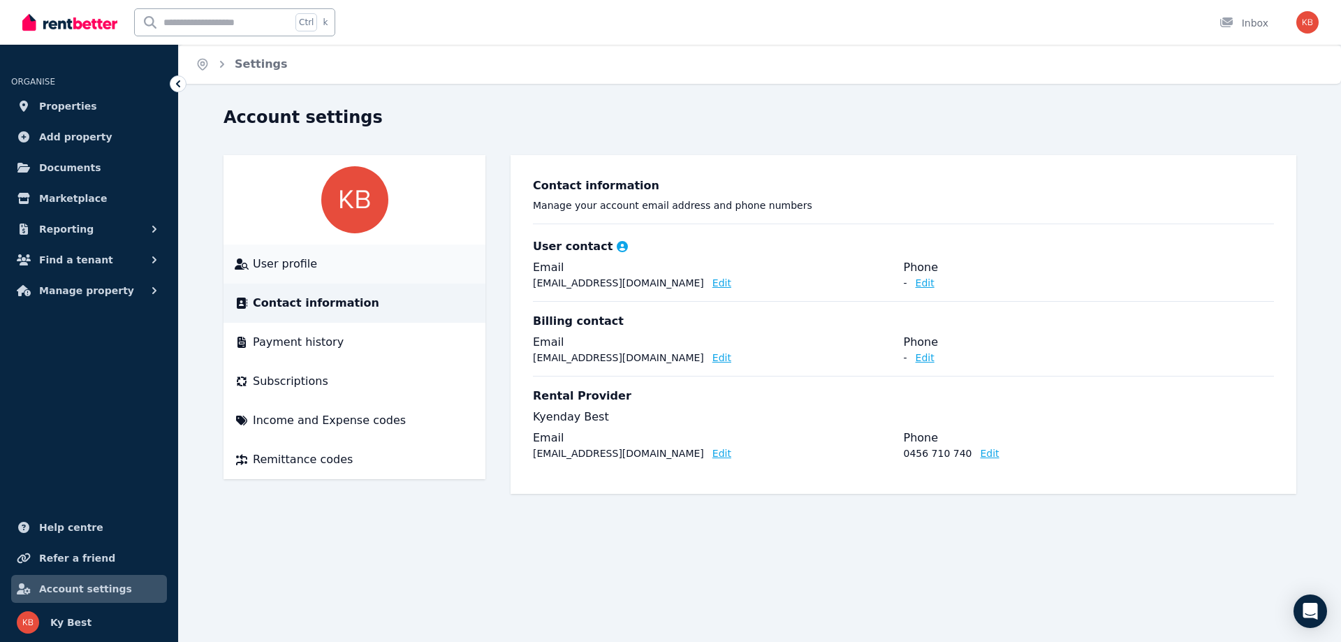
click at [256, 268] on span "User profile" at bounding box center [285, 264] width 64 height 17
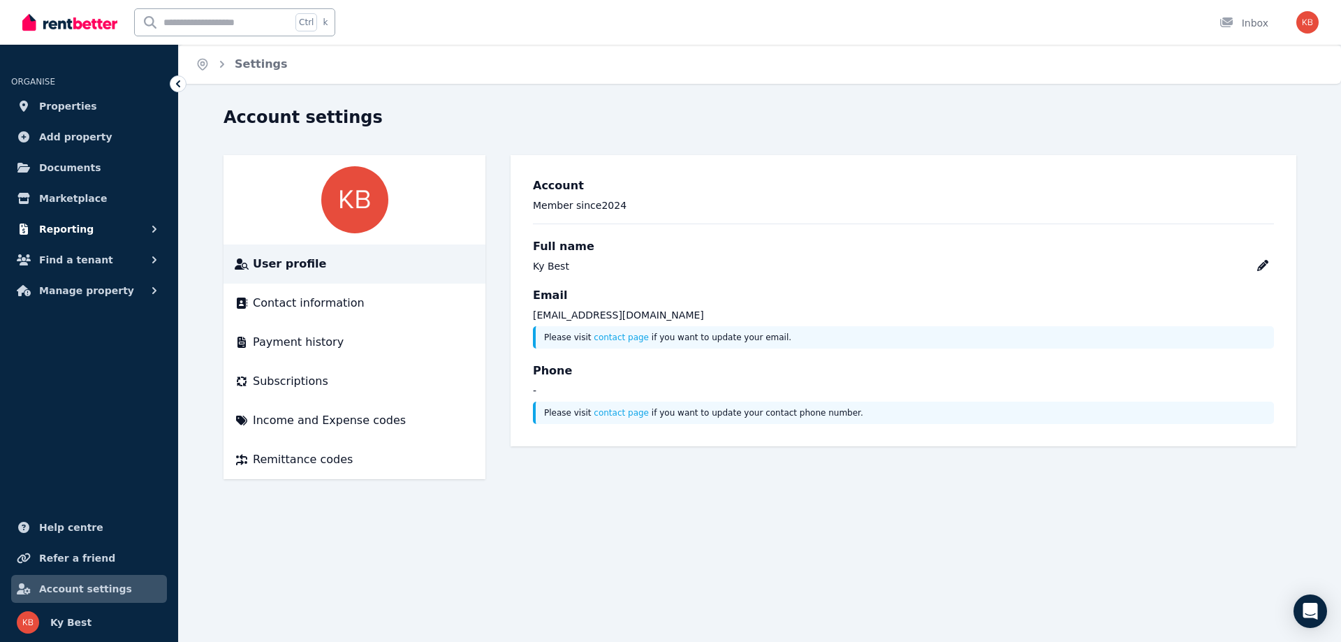
click at [69, 230] on span "Reporting" at bounding box center [66, 229] width 54 height 17
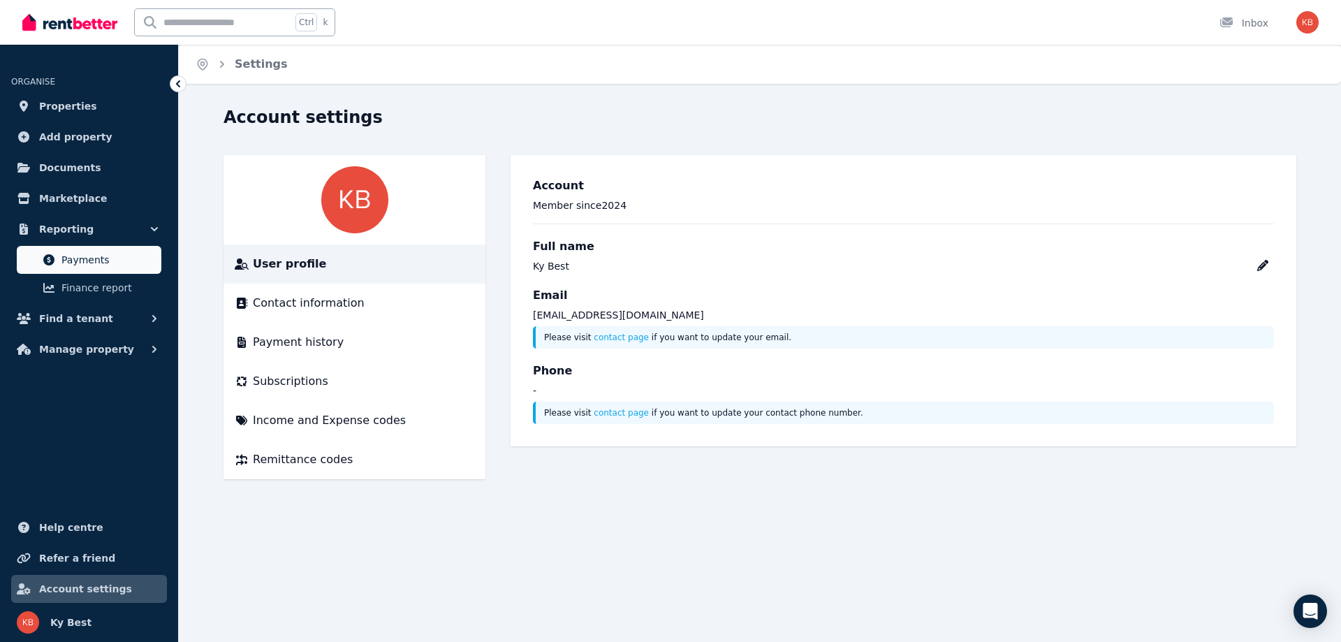
click at [82, 258] on span "Payments" at bounding box center [108, 259] width 94 height 17
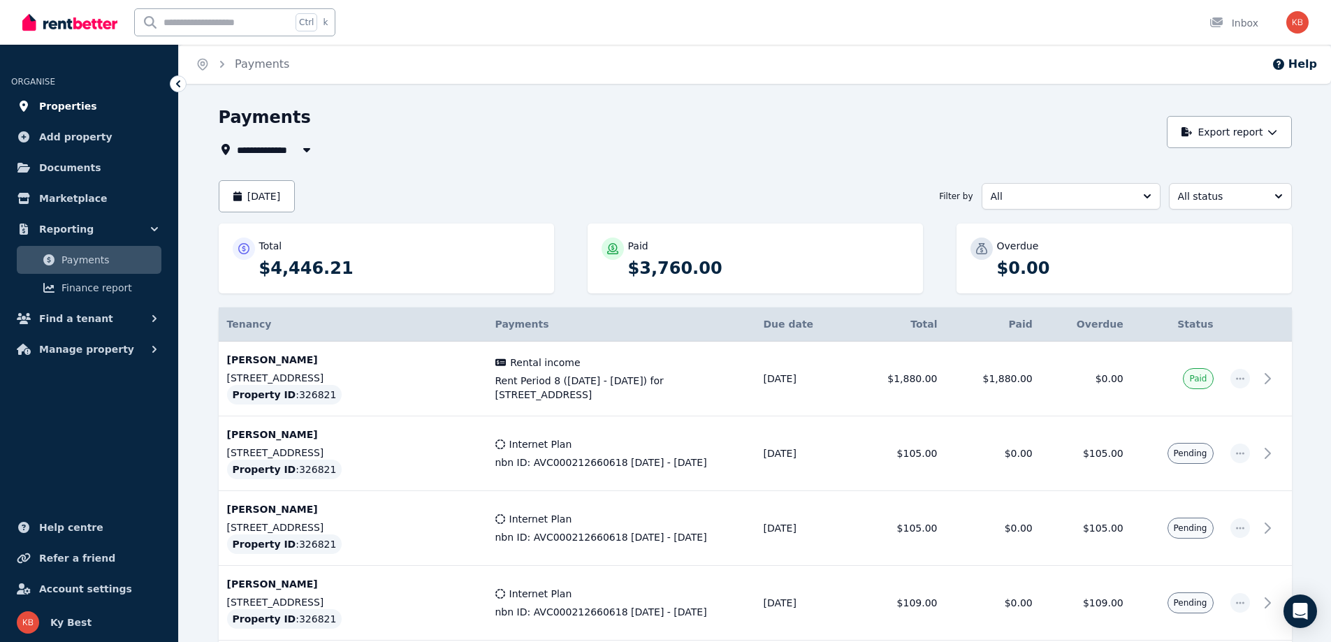
click at [63, 110] on span "Properties" at bounding box center [68, 106] width 58 height 17
